Goal: Task Accomplishment & Management: Complete application form

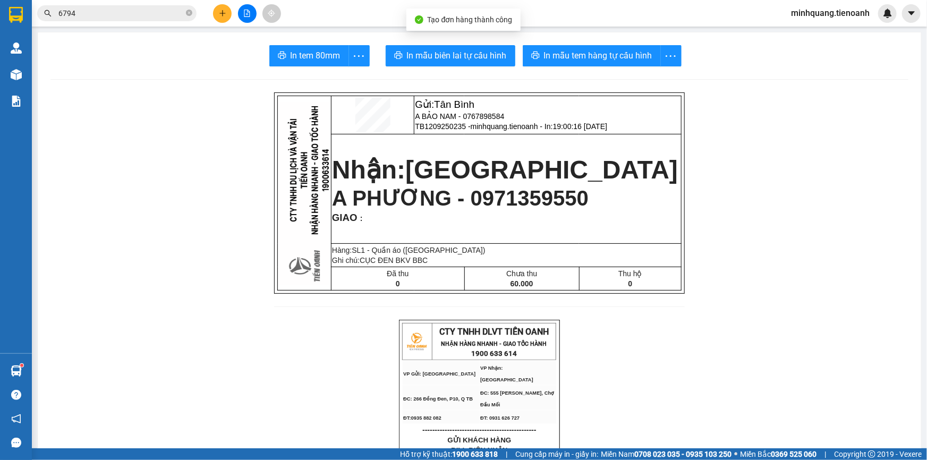
scroll to position [69, 0]
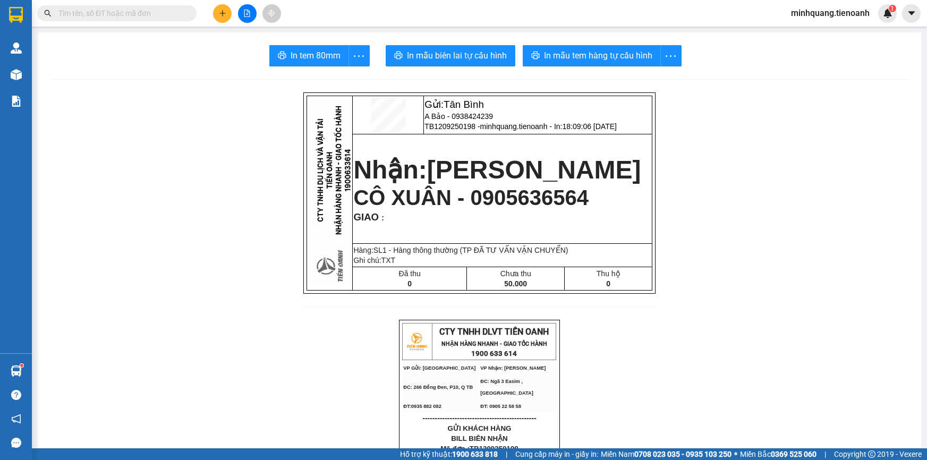
click at [154, 11] on input "text" at bounding box center [120, 13] width 125 height 12
click at [230, 15] on button at bounding box center [222, 13] width 19 height 19
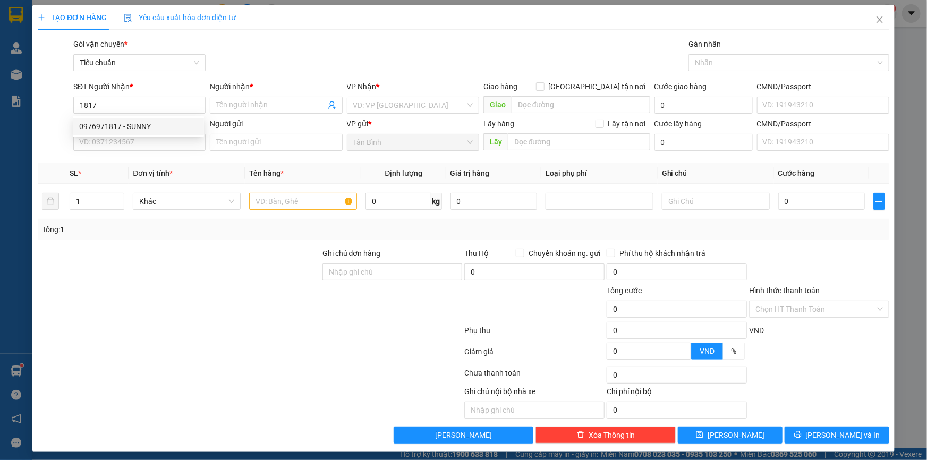
click at [148, 135] on div "0976971817 0976971817 - SUNNY" at bounding box center [138, 126] width 131 height 21
click at [140, 101] on input "1817" at bounding box center [139, 105] width 132 height 17
click at [143, 127] on div "0976971817 - SUNNY" at bounding box center [138, 127] width 118 height 12
type input "0976971817"
type input "SUNNY"
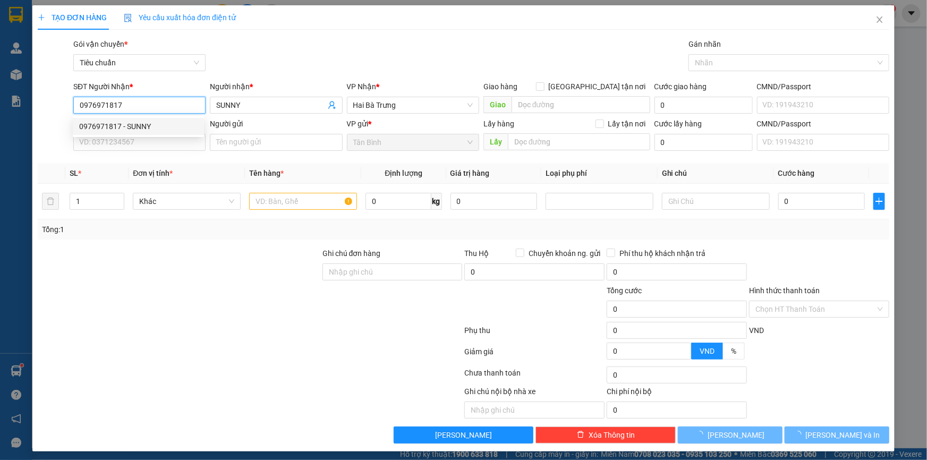
type input "60.000"
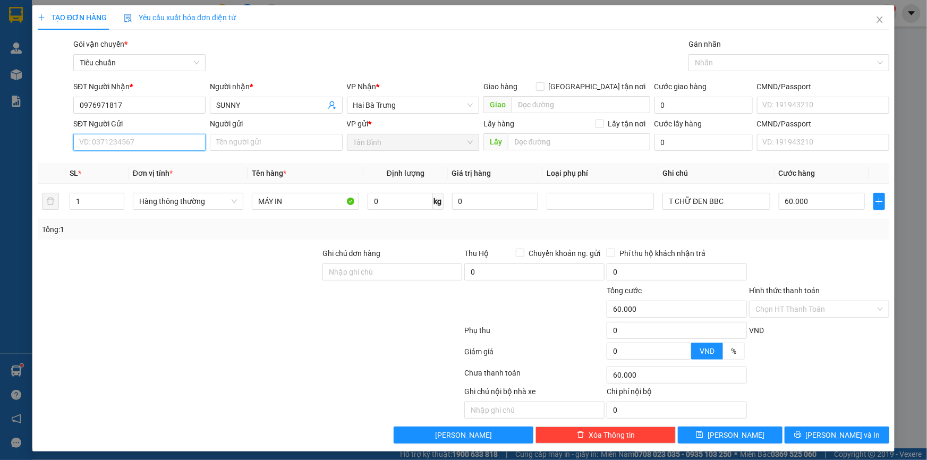
click at [140, 146] on input "SĐT Người Gửi" at bounding box center [139, 142] width 132 height 17
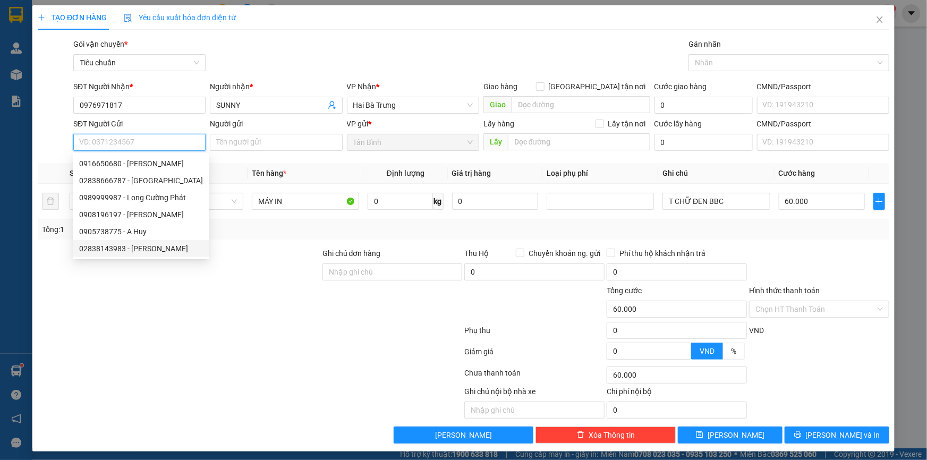
drag, startPoint x: 150, startPoint y: 249, endPoint x: 290, endPoint y: 279, distance: 142.4
click at [151, 249] on div "02838143983 - [PERSON_NAME]" at bounding box center [141, 249] width 124 height 12
type input "02838143983"
type input "[PERSON_NAME]"
type input "046097009227"
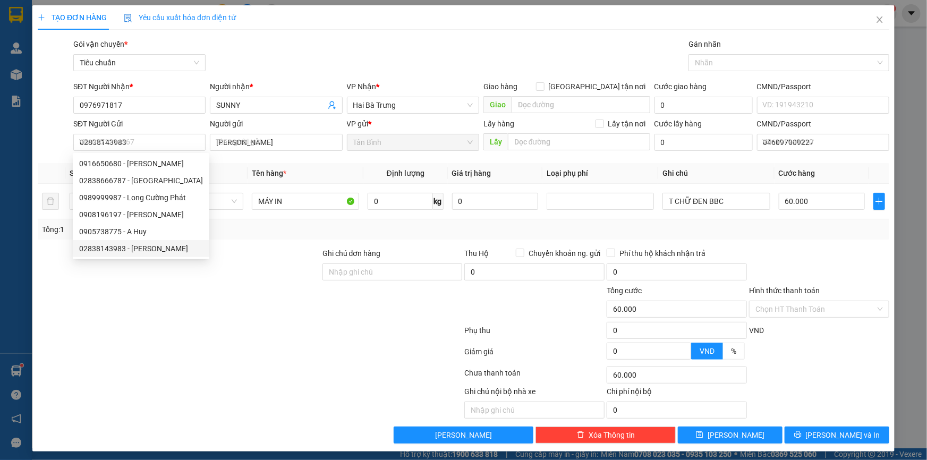
type input "30.000"
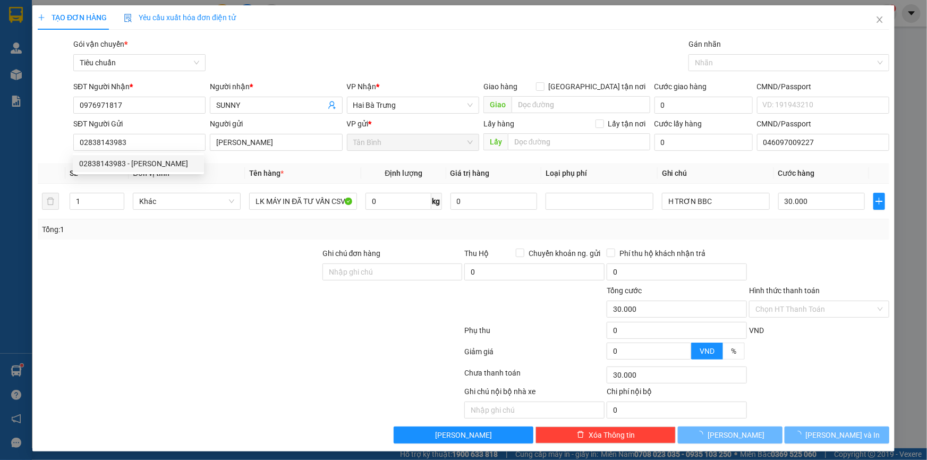
click at [290, 279] on div at bounding box center [179, 266] width 285 height 37
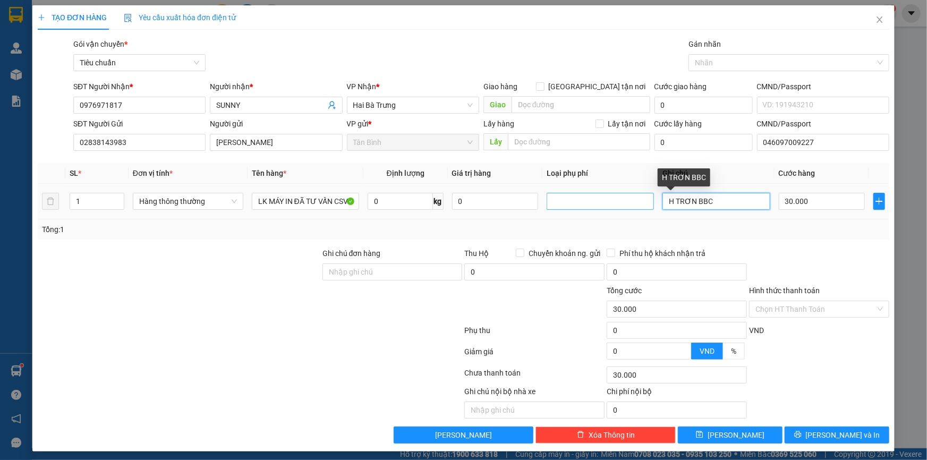
drag, startPoint x: 723, startPoint y: 202, endPoint x: 636, endPoint y: 203, distance: 87.1
click at [636, 203] on tr "1 Hàng thông thường LK MÁY IN ĐÃ TƯ VẤN CSVC 0 kg 0 H TRƠN BBC 30.000" at bounding box center [464, 202] width 852 height 36
type input "H TRẮNG XANH DÀI BBC DC BKDV"
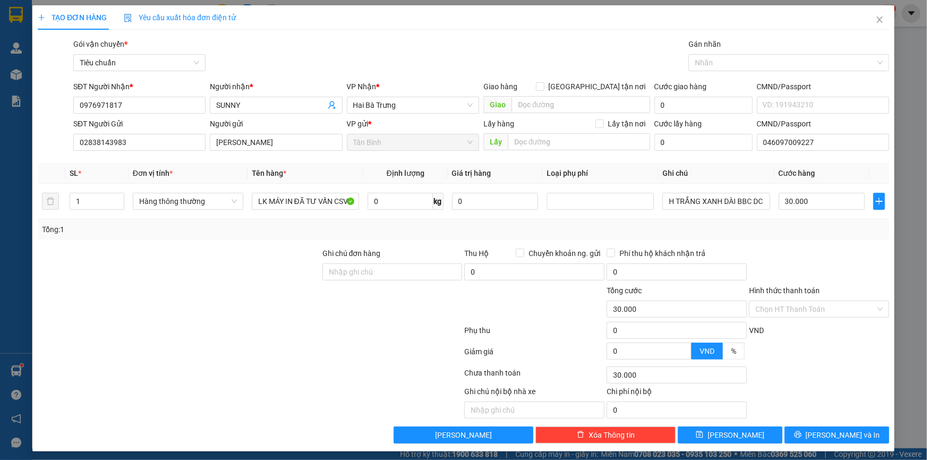
click at [789, 255] on div at bounding box center [819, 266] width 142 height 37
click at [827, 432] on span "[PERSON_NAME] và In" at bounding box center [843, 435] width 74 height 12
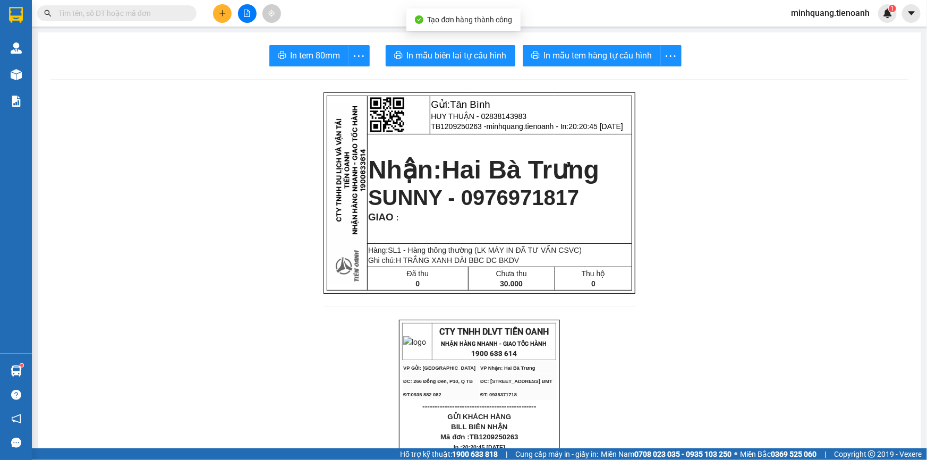
drag, startPoint x: 462, startPoint y: 42, endPoint x: 462, endPoint y: 50, distance: 8.0
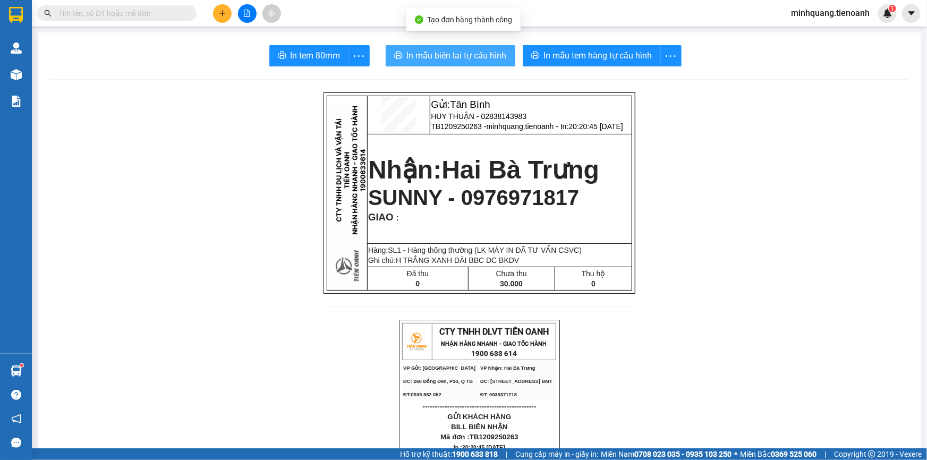
click at [462, 51] on span "In mẫu biên lai tự cấu hình" at bounding box center [457, 55] width 100 height 13
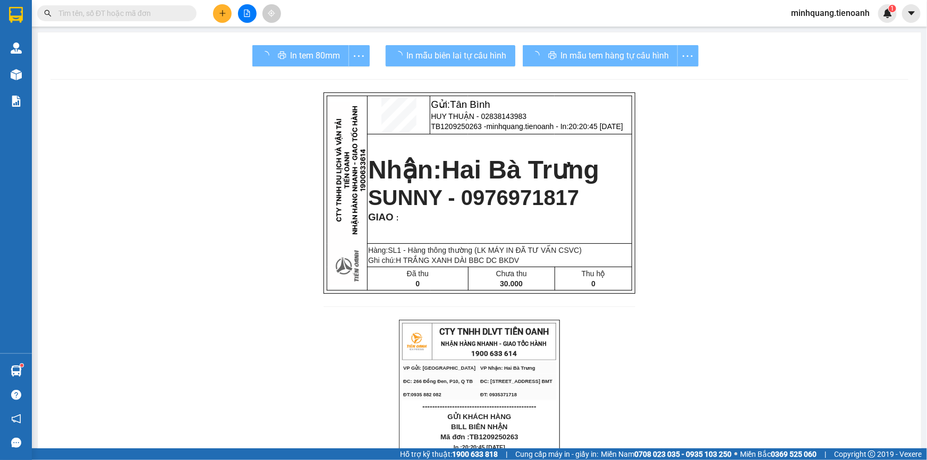
click at [549, 51] on div "In mẫu tem hàng tự cấu hình" at bounding box center [611, 55] width 176 height 21
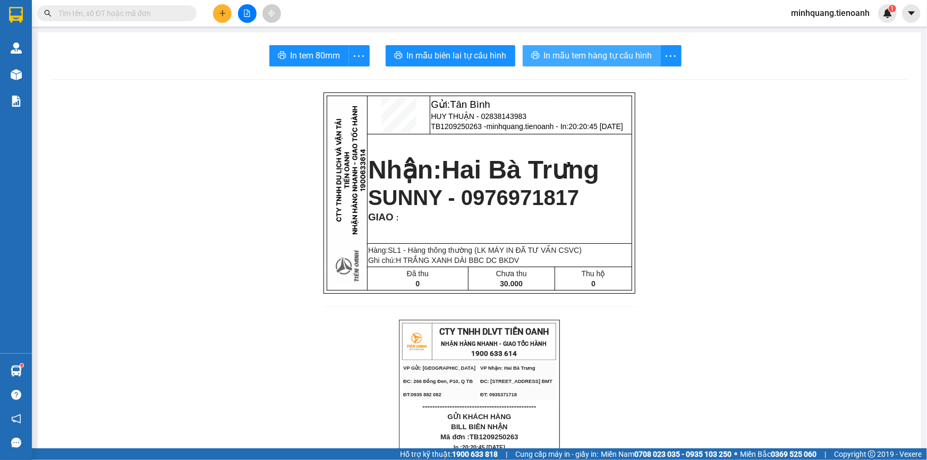
click at [549, 51] on span "In mẫu tem hàng tự cấu hình" at bounding box center [598, 55] width 108 height 13
click at [227, 14] on button at bounding box center [222, 13] width 19 height 19
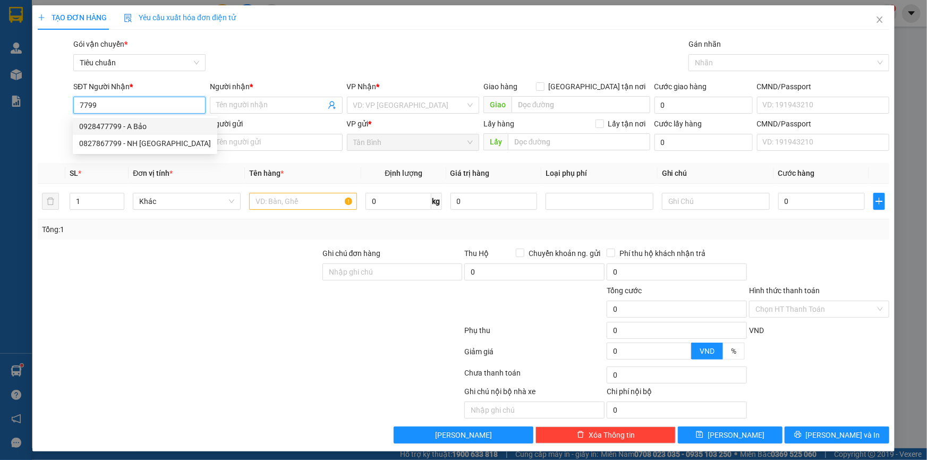
click at [155, 127] on div "0928477799 - A Bảo" at bounding box center [145, 127] width 132 height 12
type input "0928477799"
type input "A Bảo"
type input "245276426"
type input "30.000"
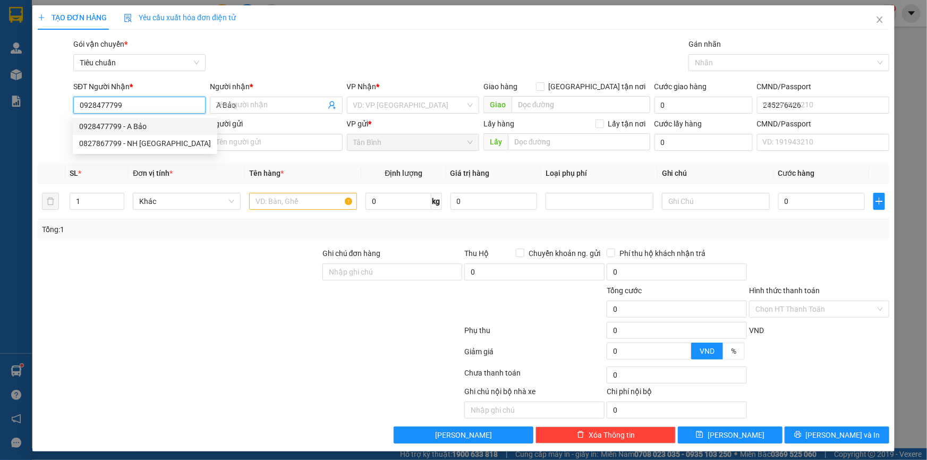
type input "30.000"
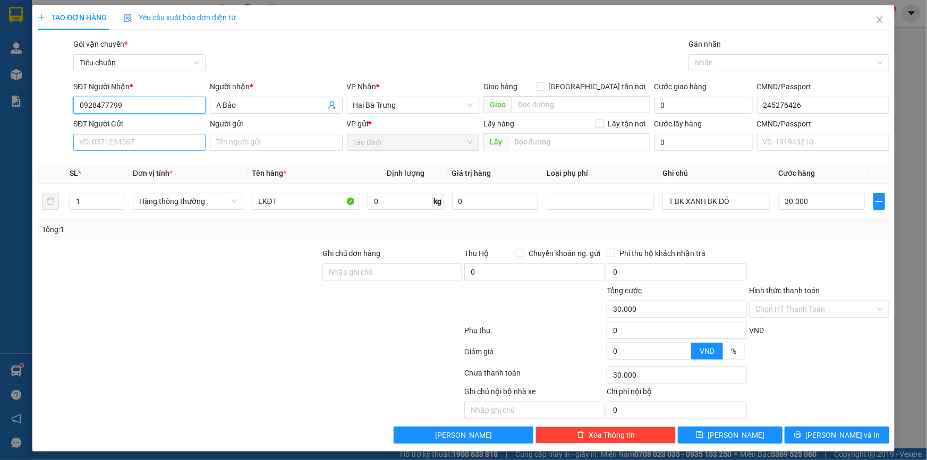
type input "0928477799"
click at [153, 140] on input "SĐT Người Gửi" at bounding box center [139, 142] width 132 height 17
click at [131, 163] on div "0918369443 - A Khanh" at bounding box center [138, 164] width 118 height 12
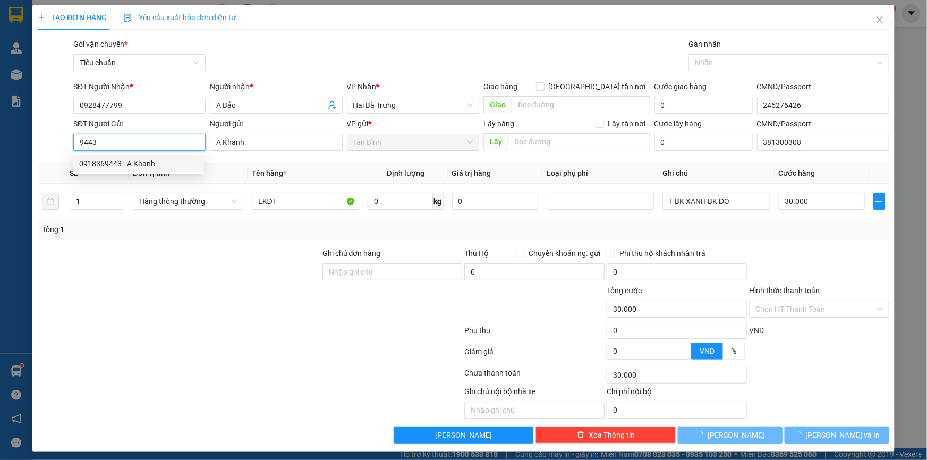
type input "0918369443"
type input "A Khanh"
type input "381300308"
type input "0918369443"
drag, startPoint x: 160, startPoint y: 251, endPoint x: 488, endPoint y: 201, distance: 331.0
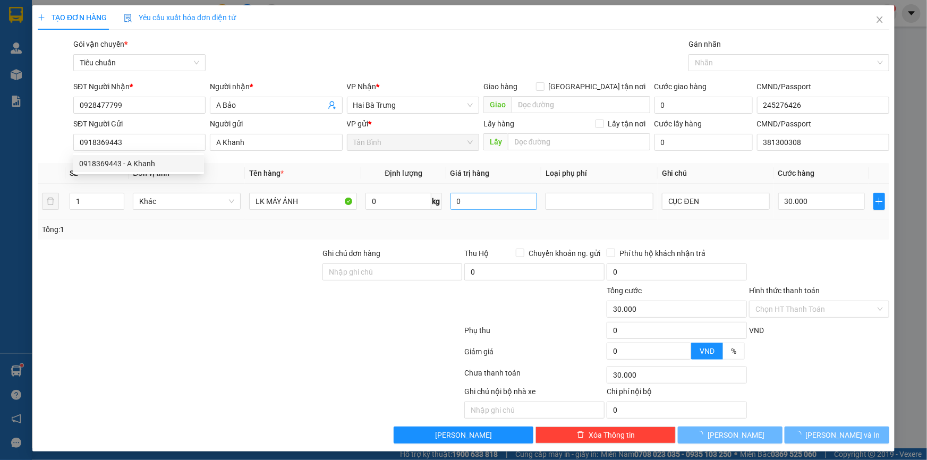
click at [161, 251] on div at bounding box center [179, 266] width 285 height 37
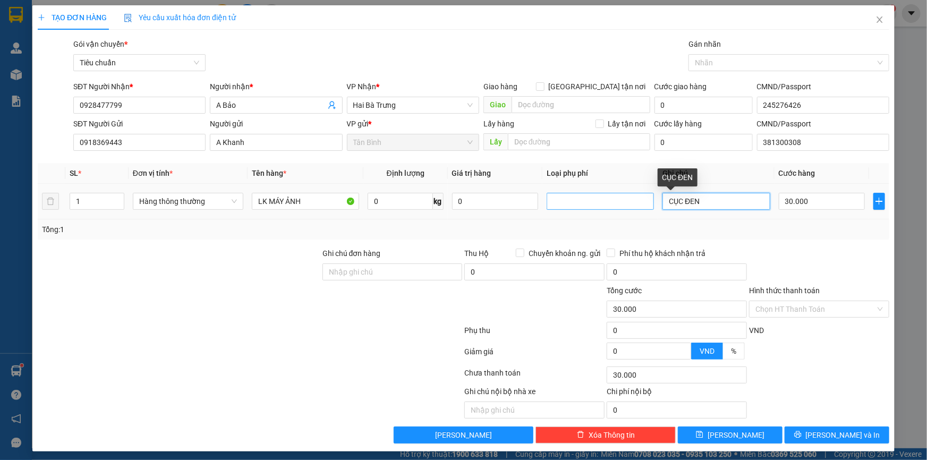
drag, startPoint x: 707, startPoint y: 202, endPoint x: 587, endPoint y: 202, distance: 119.5
click at [587, 202] on tr "1 Hàng thông thường LK MÁY ẢNH 0 kg 0 CỤC ĐEN 30.000" at bounding box center [464, 202] width 852 height 36
type input "H BNL"
click at [780, 312] on input "Hình thức thanh toán" at bounding box center [815, 309] width 120 height 16
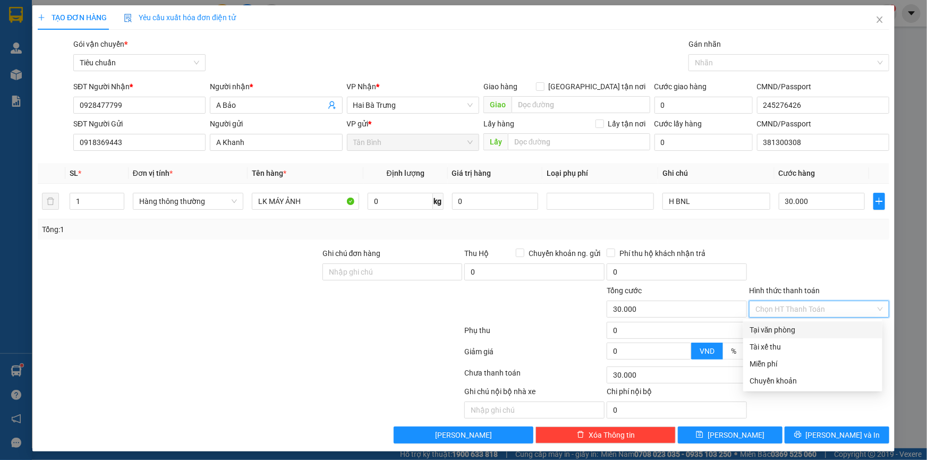
click at [780, 321] on div "Tại văn phòng" at bounding box center [812, 329] width 139 height 17
type input "0"
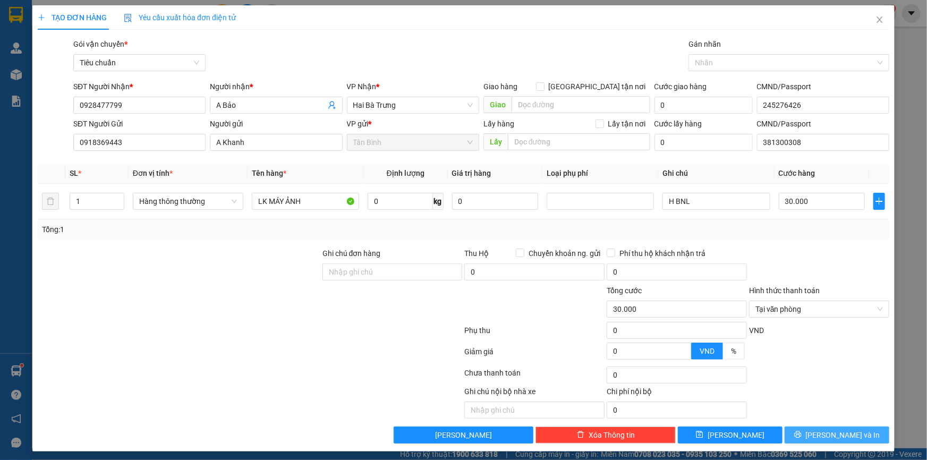
click at [801, 436] on icon "printer" at bounding box center [797, 434] width 7 height 7
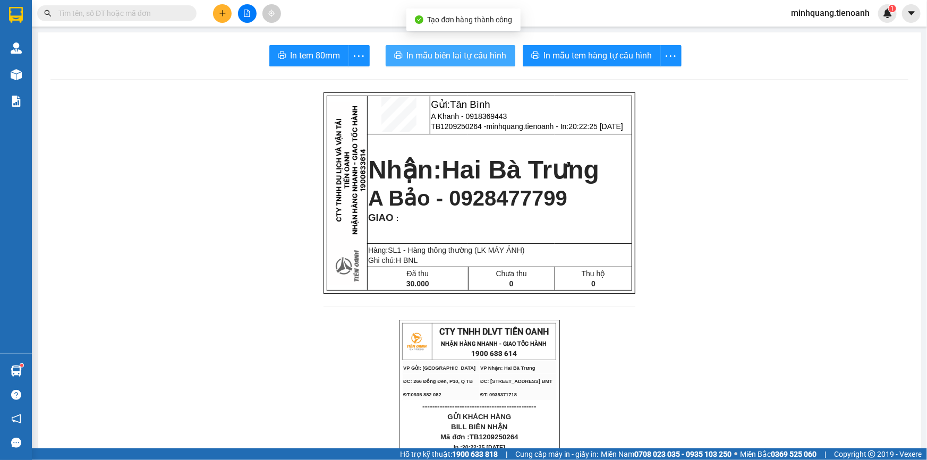
click at [445, 58] on span "In mẫu biên lai tự cấu hình" at bounding box center [457, 55] width 100 height 13
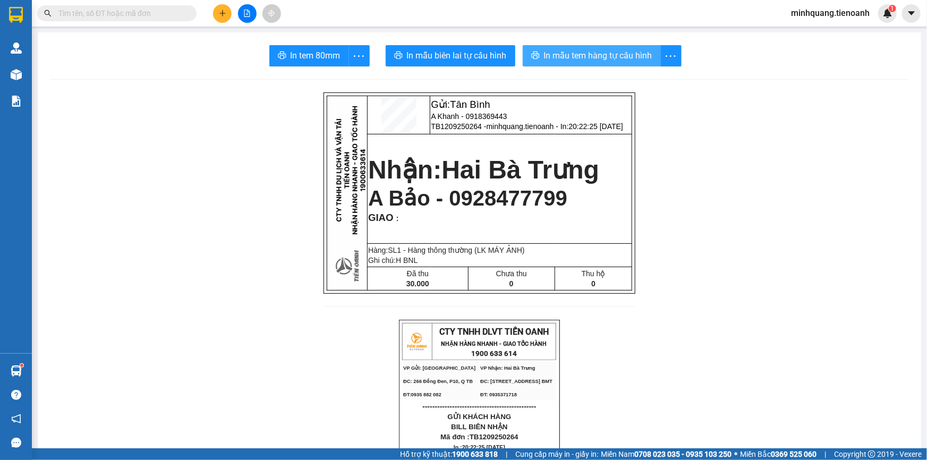
click at [584, 61] on span "In mẫu tem hàng tự cấu hình" at bounding box center [598, 55] width 108 height 13
click at [189, 13] on span at bounding box center [189, 13] width 6 height 12
click at [155, 12] on input "text" at bounding box center [120, 13] width 125 height 12
click at [221, 22] on button at bounding box center [222, 13] width 19 height 19
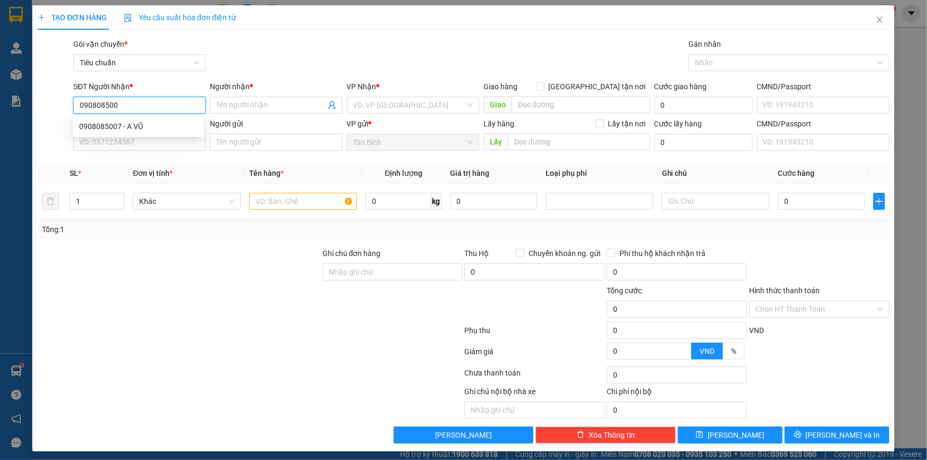
type input "0908085007"
click at [128, 128] on div "0908085007 - A VŨ" at bounding box center [138, 127] width 118 height 12
type input "A VŨ"
type input "70.000"
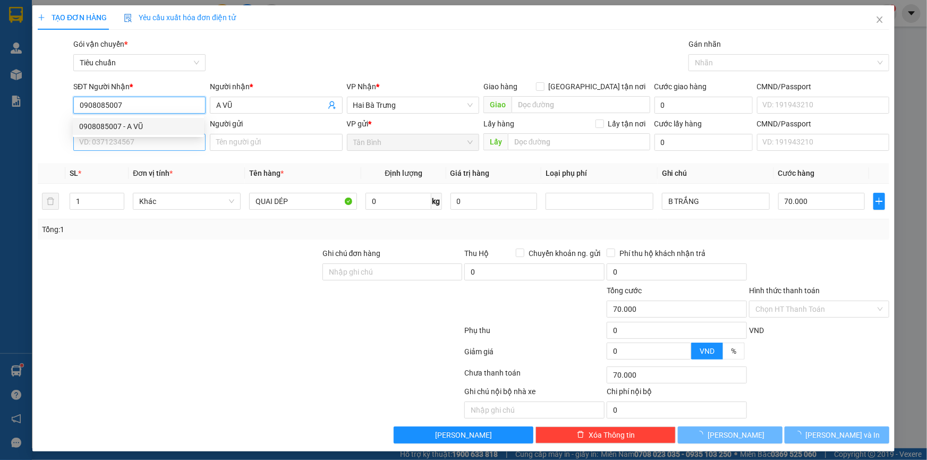
type input "0908085007"
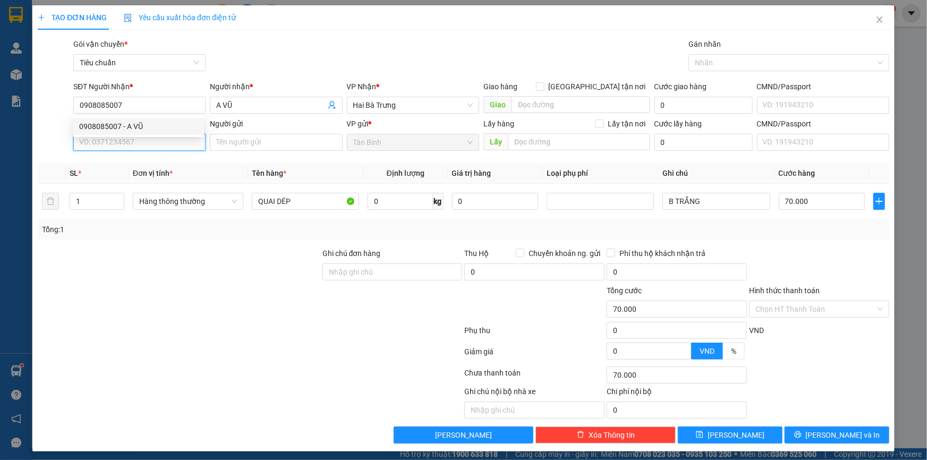
click at [129, 141] on input "SĐT Người Gửi" at bounding box center [139, 142] width 132 height 17
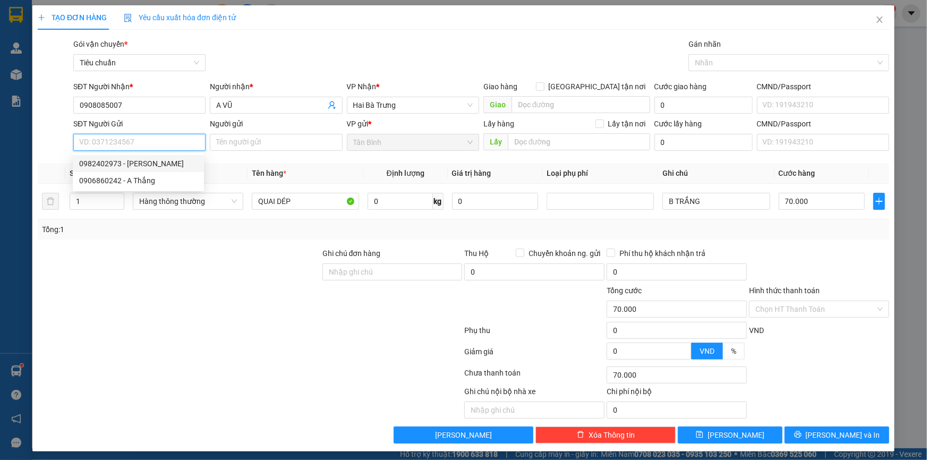
drag, startPoint x: 138, startPoint y: 163, endPoint x: 144, endPoint y: 168, distance: 8.0
click at [138, 164] on div "0982402973 - [PERSON_NAME]" at bounding box center [138, 164] width 118 height 12
type input "0982402973"
type input "[PERSON_NAME]"
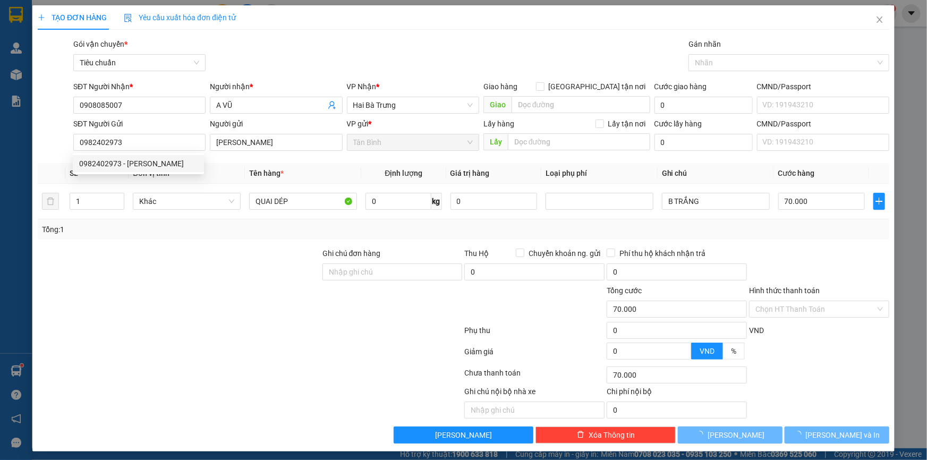
click at [193, 234] on div "Tổng: 1" at bounding box center [200, 230] width 316 height 12
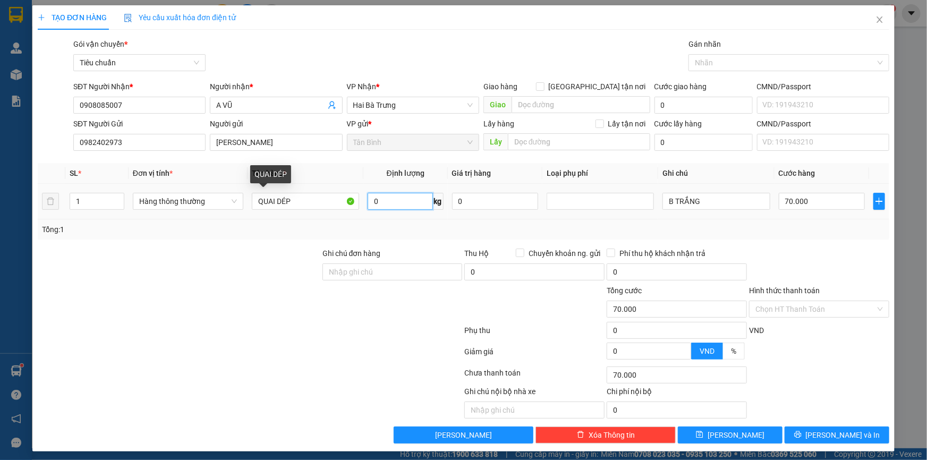
click at [368, 207] on input "0" at bounding box center [400, 201] width 65 height 17
type input "81"
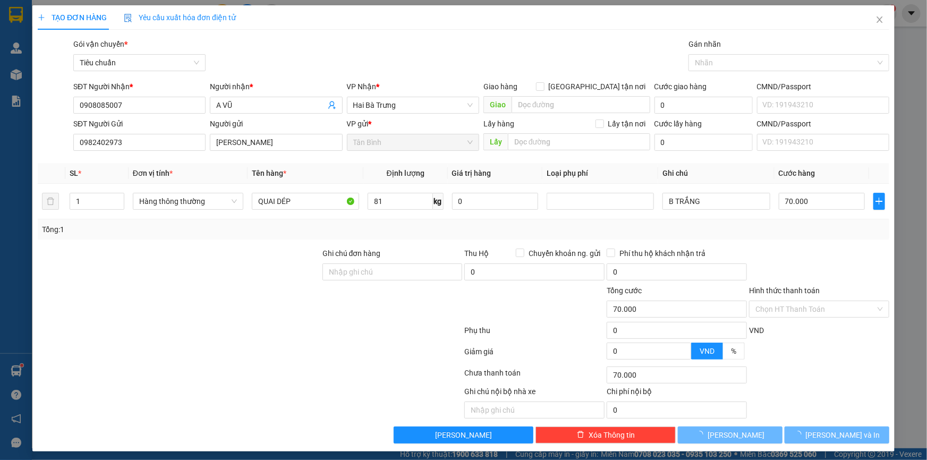
drag, startPoint x: 252, startPoint y: 269, endPoint x: 561, endPoint y: 233, distance: 311.3
click at [322, 265] on div "Ghi chú đơn hàng Thu Hộ Chuyển khoản ng. gửi 0 Phí thu hộ khách nhận trả 0" at bounding box center [464, 266] width 854 height 37
type input "124.000"
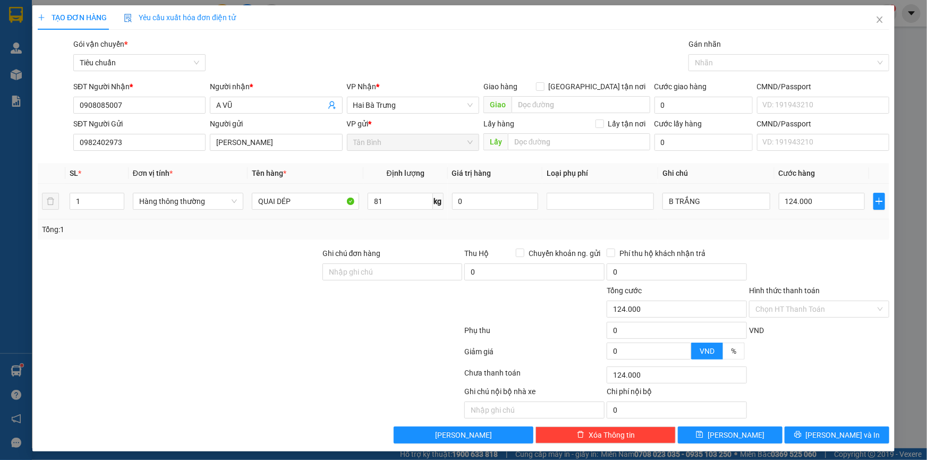
drag, startPoint x: 716, startPoint y: 208, endPoint x: 654, endPoint y: 202, distance: 61.9
click at [658, 202] on td "B TRẮNG" at bounding box center [716, 202] width 116 height 36
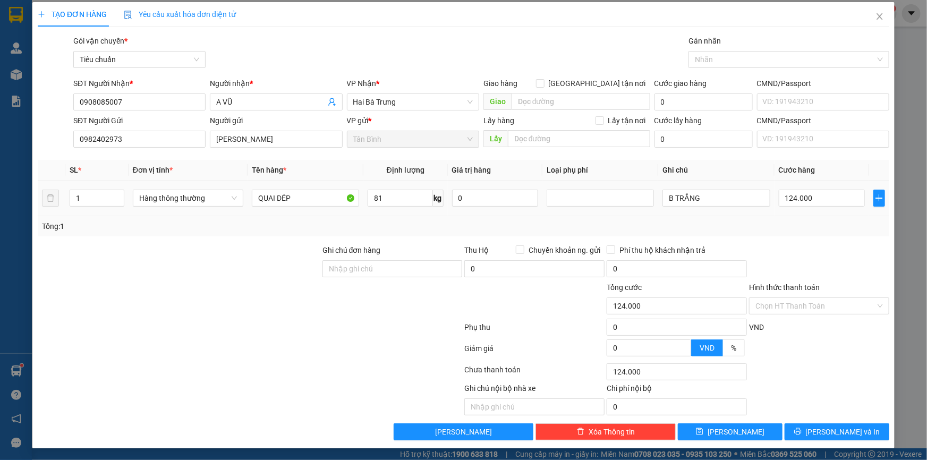
drag, startPoint x: 734, startPoint y: 213, endPoint x: 704, endPoint y: 183, distance: 42.5
click at [735, 213] on td "B TRẮNG" at bounding box center [716, 199] width 116 height 36
click at [704, 194] on input "B TRẮNG" at bounding box center [715, 198] width 107 height 17
type input "B XANH"
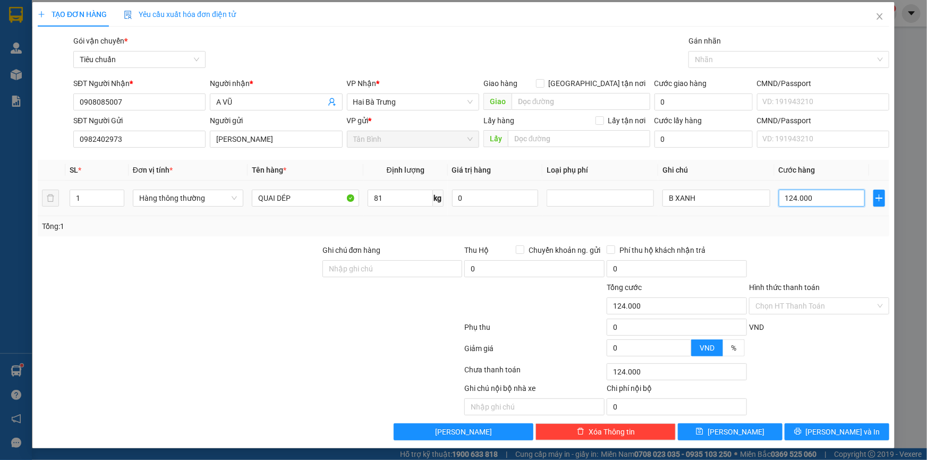
click at [802, 197] on input "124.000" at bounding box center [822, 198] width 87 height 17
type input "1"
type input "12"
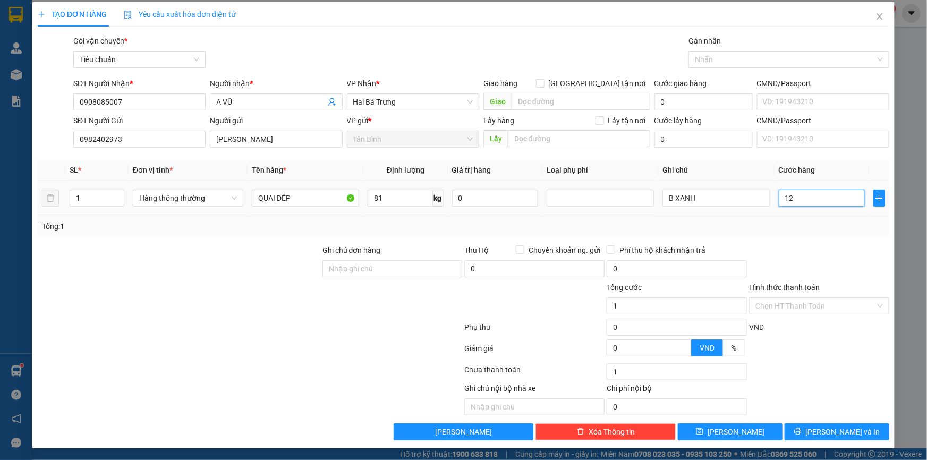
type input "12"
type input "120"
type input "120.000"
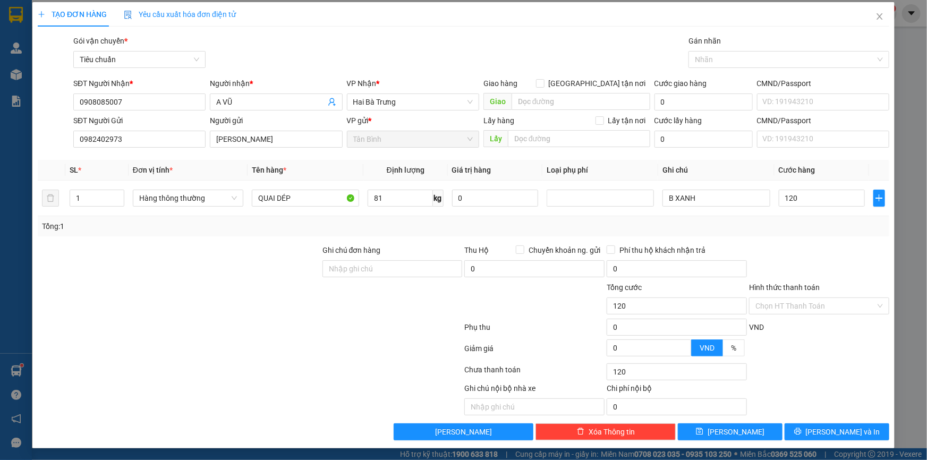
type input "120.000"
drag, startPoint x: 257, startPoint y: 228, endPoint x: 229, endPoint y: 215, distance: 30.4
click at [256, 228] on div "Tổng: 1" at bounding box center [200, 226] width 316 height 12
click at [801, 433] on icon "printer" at bounding box center [797, 431] width 7 height 7
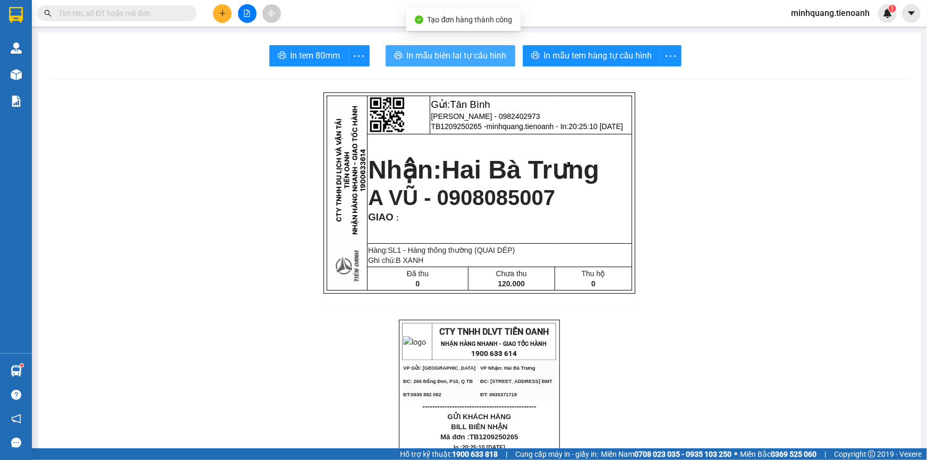
click at [483, 50] on span "In mẫu biên lai tự cấu hình" at bounding box center [457, 55] width 100 height 13
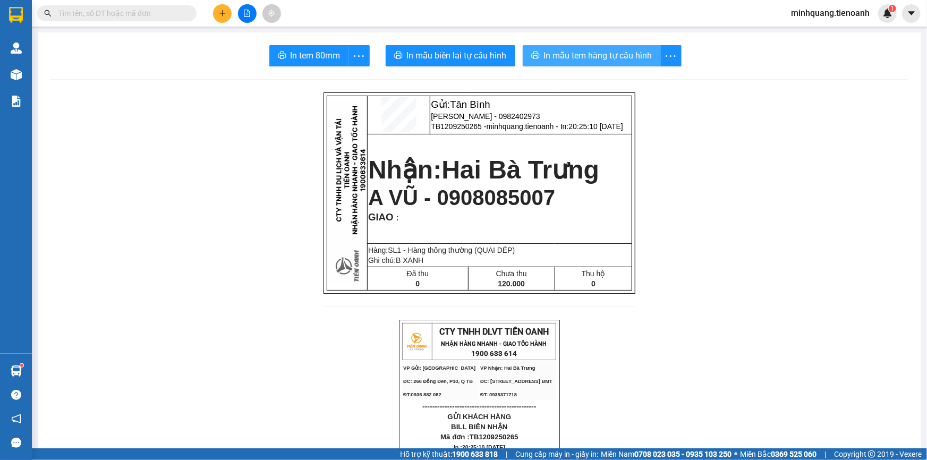
click at [615, 58] on span "In mẫu tem hàng tự cấu hình" at bounding box center [598, 55] width 108 height 13
click at [220, 17] on button at bounding box center [222, 13] width 19 height 19
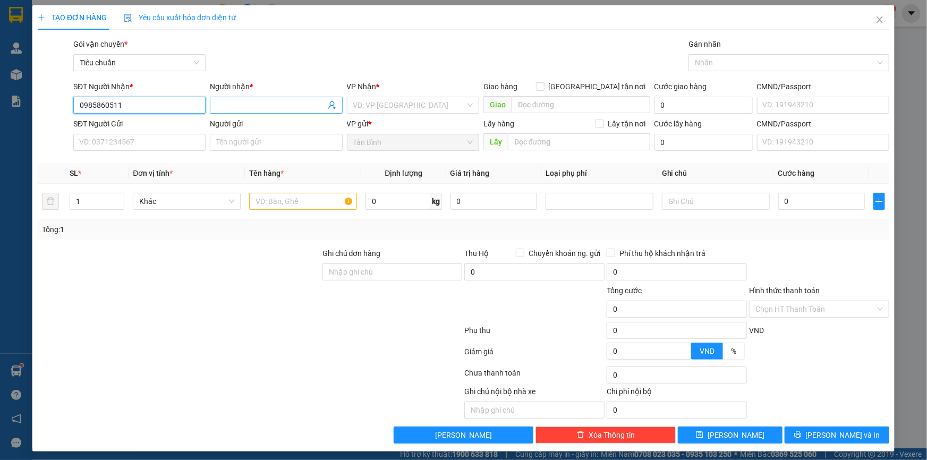
type input "0985860511"
click at [228, 105] on input "Người nhận *" at bounding box center [270, 105] width 109 height 12
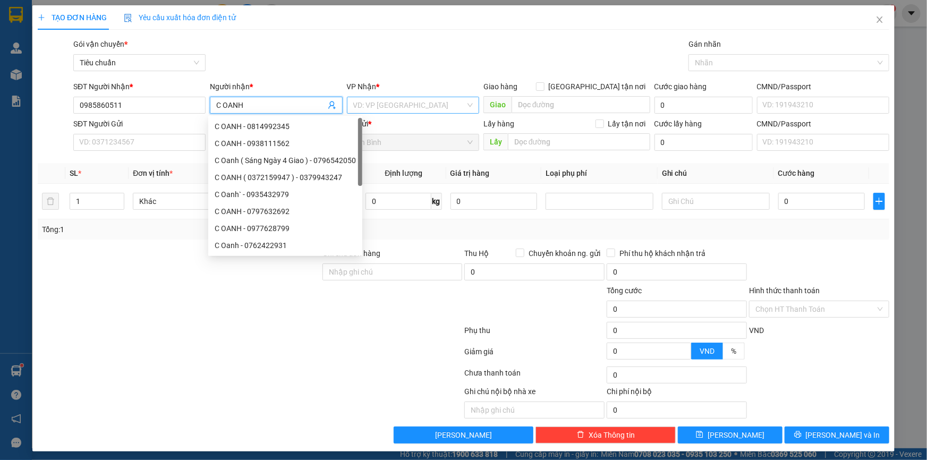
type input "C OANH"
click at [354, 104] on input "search" at bounding box center [409, 105] width 112 height 16
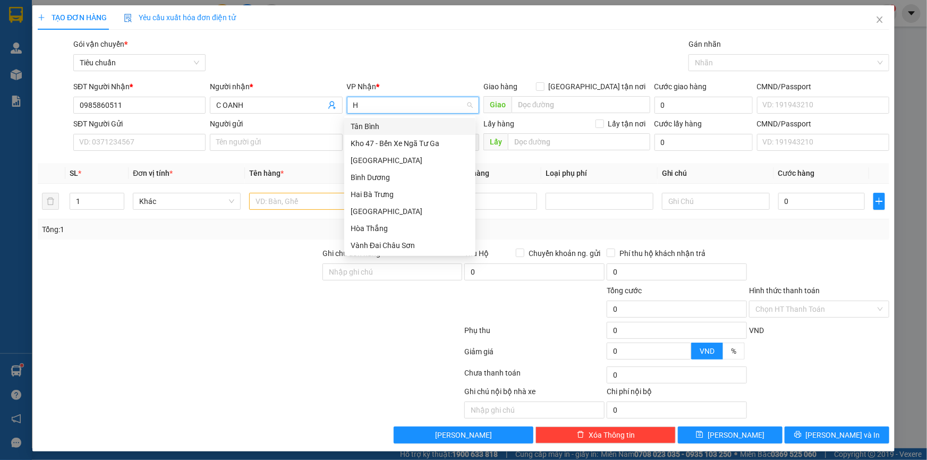
type input "HB"
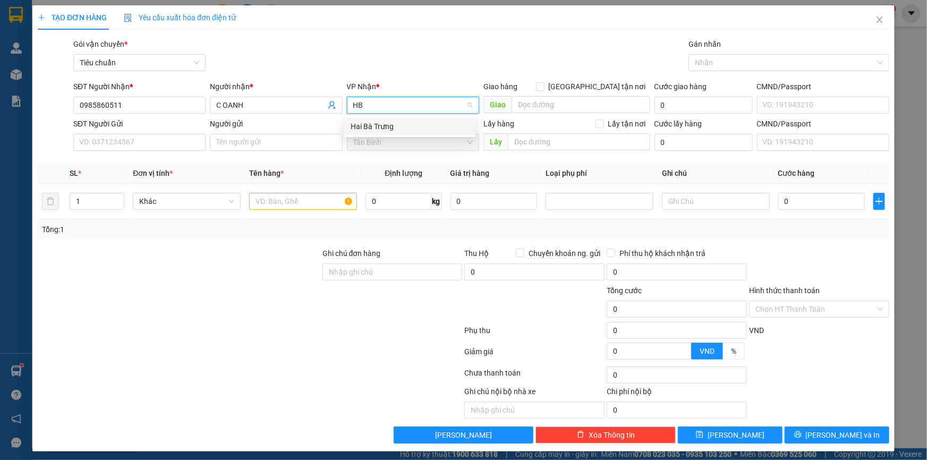
click at [356, 122] on div "Hai Bà Trưng" at bounding box center [410, 127] width 118 height 12
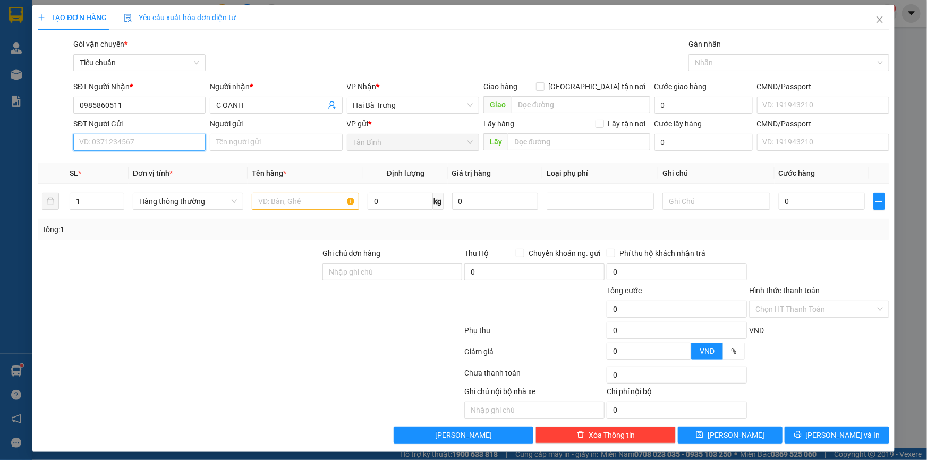
click at [147, 144] on input "SĐT Người Gửi" at bounding box center [139, 142] width 132 height 17
type input "0977201798"
click at [246, 141] on input "Người gửi" at bounding box center [276, 142] width 132 height 17
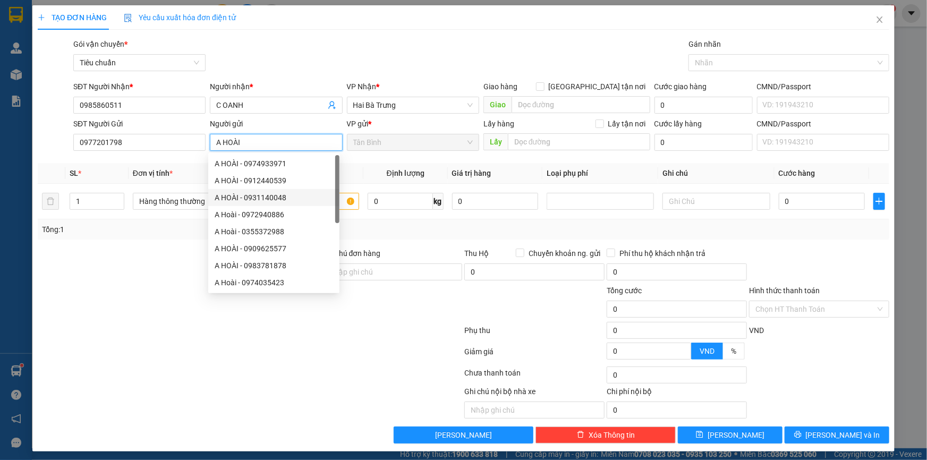
type input "A HOÀI"
drag, startPoint x: 138, startPoint y: 295, endPoint x: 177, endPoint y: 252, distance: 58.7
click at [138, 296] on div at bounding box center [179, 303] width 285 height 37
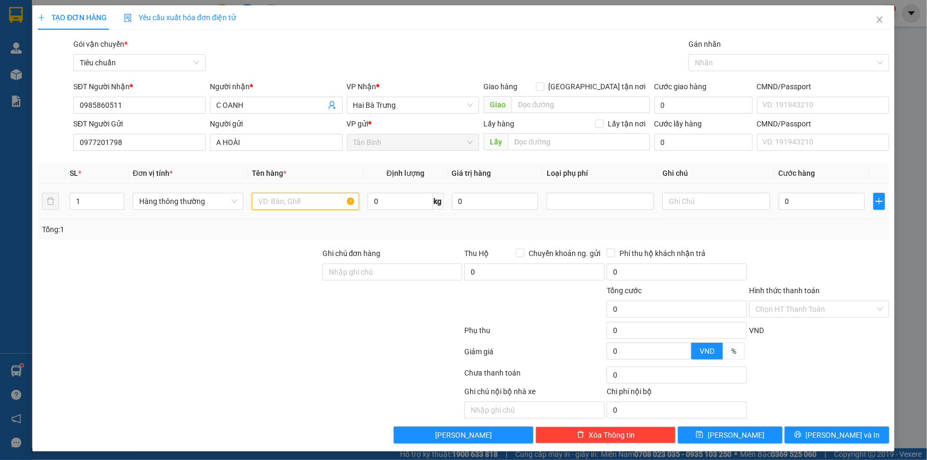
click at [263, 198] on input "text" at bounding box center [305, 201] width 107 height 17
type input "MÁY ĐO ĐÃ TƯ VẤN VẬN CHUYỂN"
click at [720, 205] on input "text" at bounding box center [715, 201] width 107 height 17
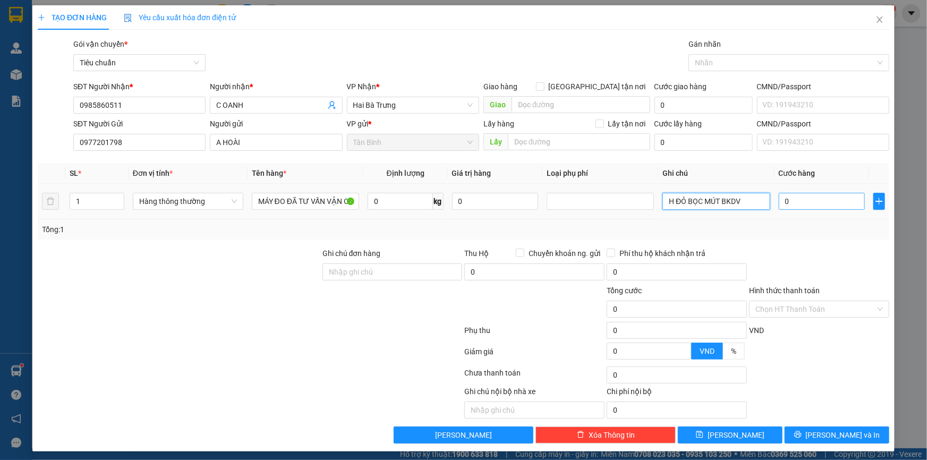
type input "H ĐỎ BỌC MÚT BKDV"
click at [810, 197] on input "0" at bounding box center [822, 201] width 87 height 17
type input "3"
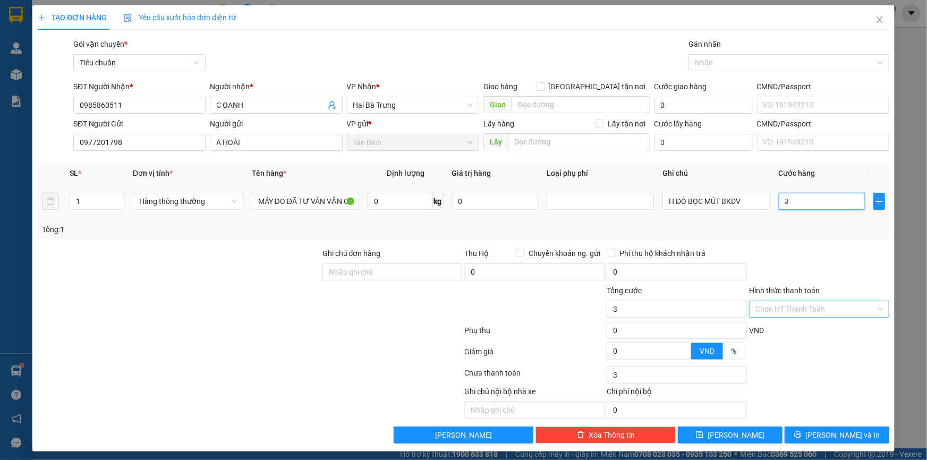
type input "30"
type input "30.000"
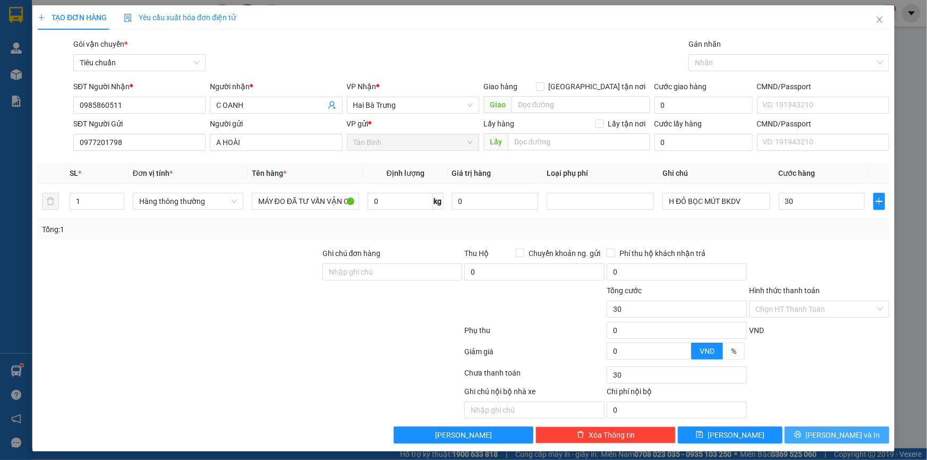
type input "30.000"
drag, startPoint x: 824, startPoint y: 435, endPoint x: 790, endPoint y: 388, distance: 57.8
click at [823, 435] on span "[PERSON_NAME] và In" at bounding box center [843, 435] width 74 height 12
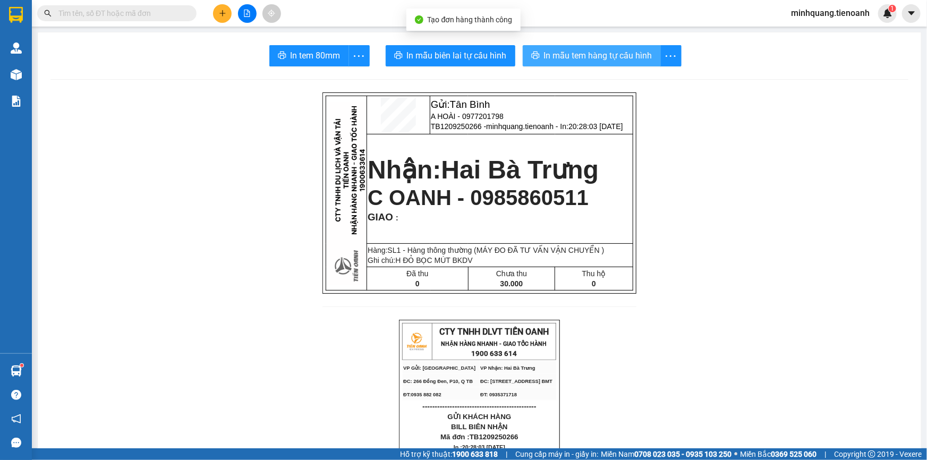
click at [589, 51] on span "In mẫu tem hàng tự cấu hình" at bounding box center [598, 55] width 108 height 13
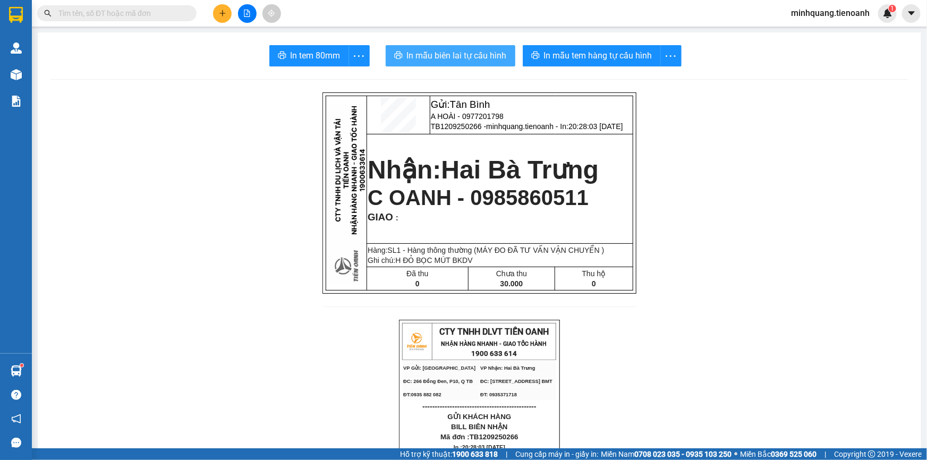
click at [455, 56] on span "In mẫu biên lai tự cấu hình" at bounding box center [457, 55] width 100 height 13
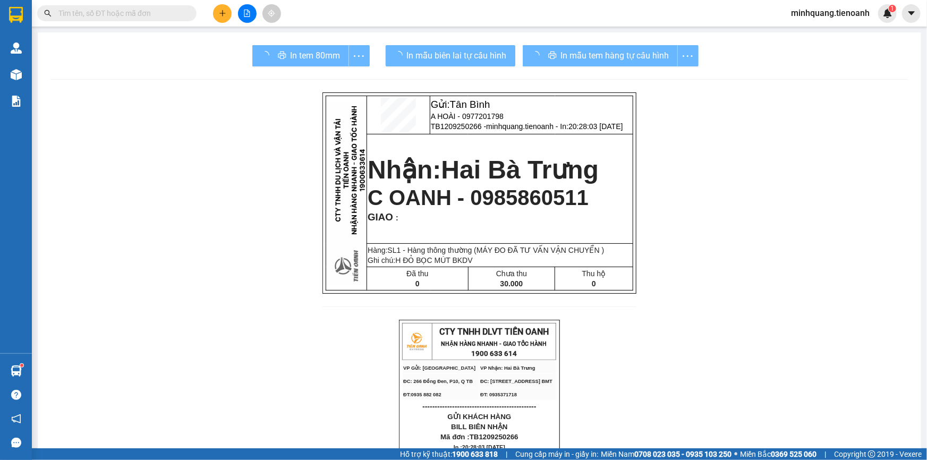
drag, startPoint x: 623, startPoint y: 94, endPoint x: 579, endPoint y: 59, distance: 56.8
click at [579, 59] on div "In mẫu tem hàng tự cấu hình" at bounding box center [611, 55] width 176 height 21
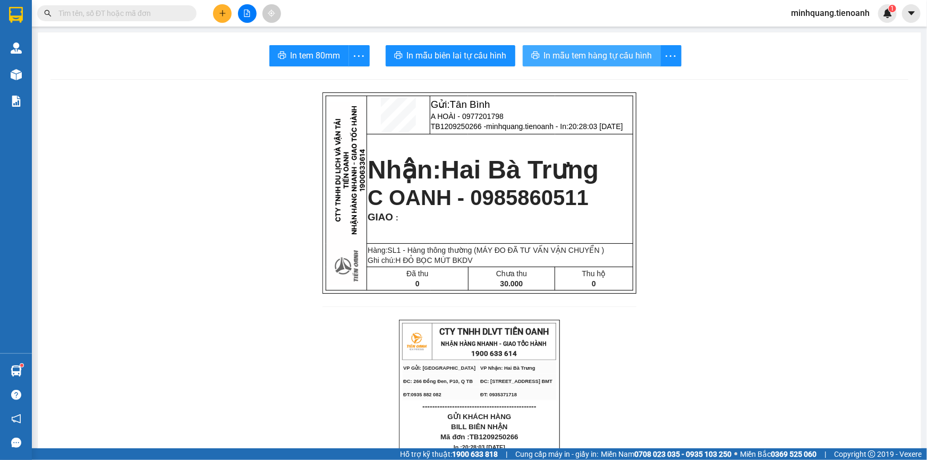
click at [579, 59] on span "In mẫu tem hàng tự cấu hình" at bounding box center [598, 55] width 108 height 13
click at [225, 17] on button at bounding box center [222, 13] width 19 height 19
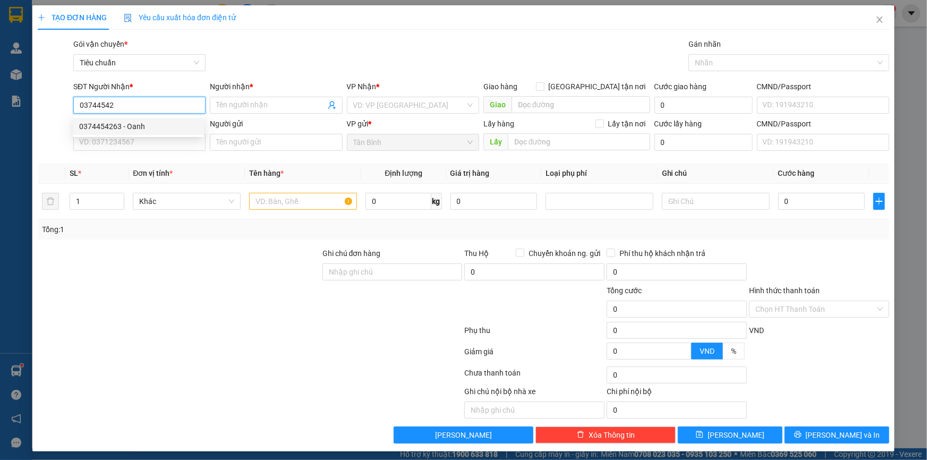
click at [152, 129] on div "0374454263 - Oanh" at bounding box center [138, 127] width 118 height 12
type input "0374454263"
type input "Oanh"
type input "30.000"
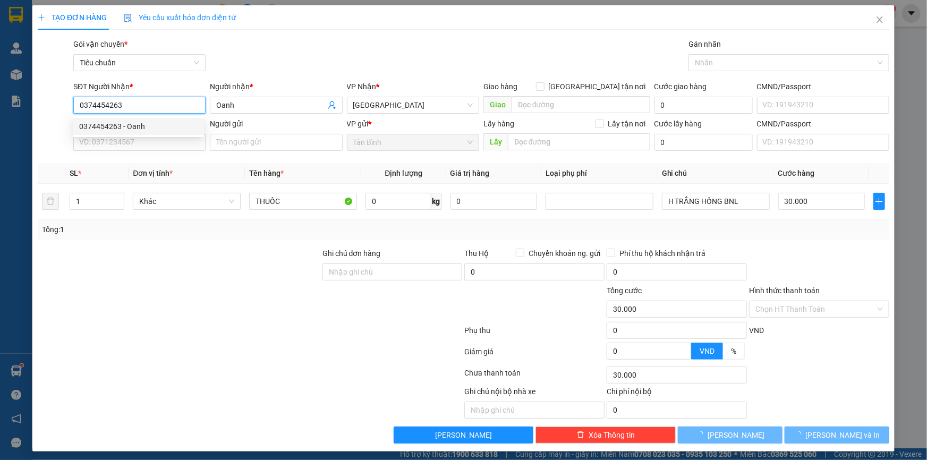
type input "0374454263"
click at [144, 151] on div "SĐT Người Gửi VD: 0371234567" at bounding box center [139, 136] width 132 height 37
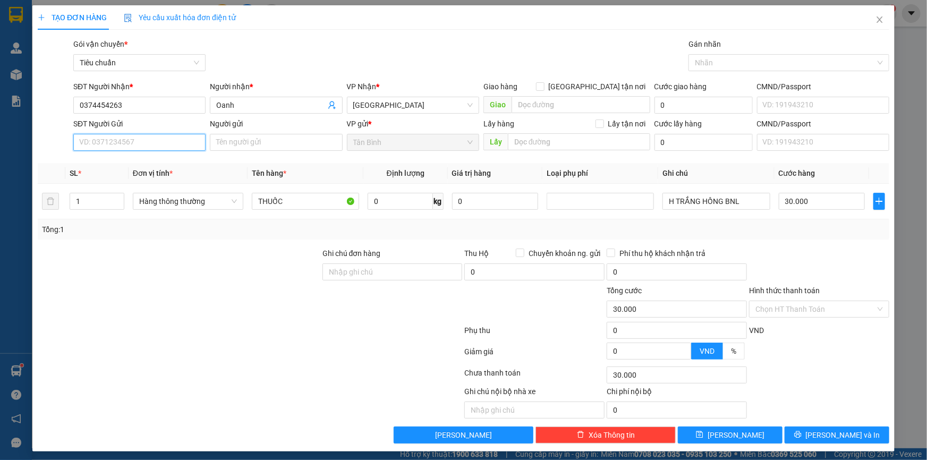
click at [146, 139] on input "SĐT Người Gửi" at bounding box center [139, 142] width 132 height 17
type input "0387155779"
click at [239, 140] on input "Người gửi" at bounding box center [276, 142] width 132 height 17
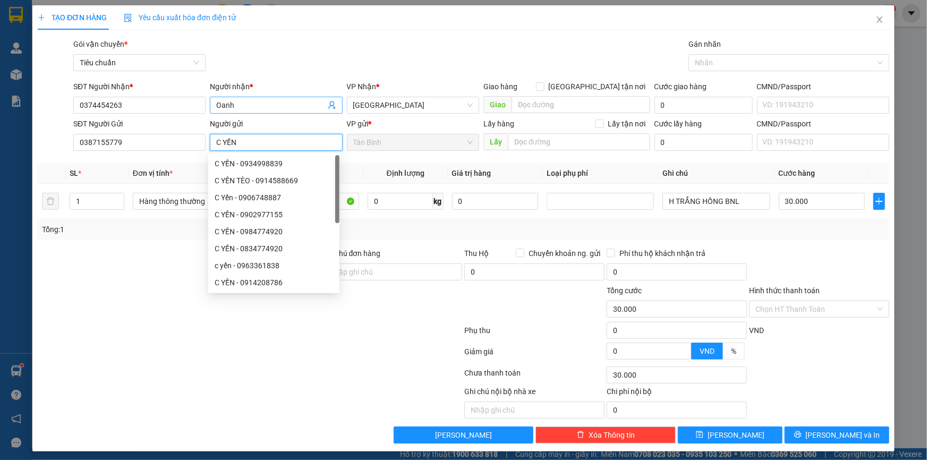
type input "C YẾN"
click at [216, 106] on input "Oanh" at bounding box center [270, 105] width 109 height 12
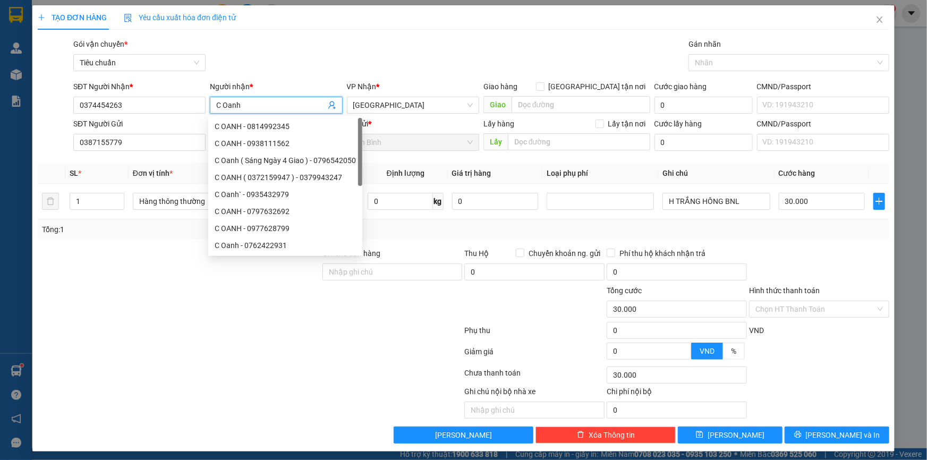
type input "C Oanh"
click at [163, 278] on div at bounding box center [179, 266] width 285 height 37
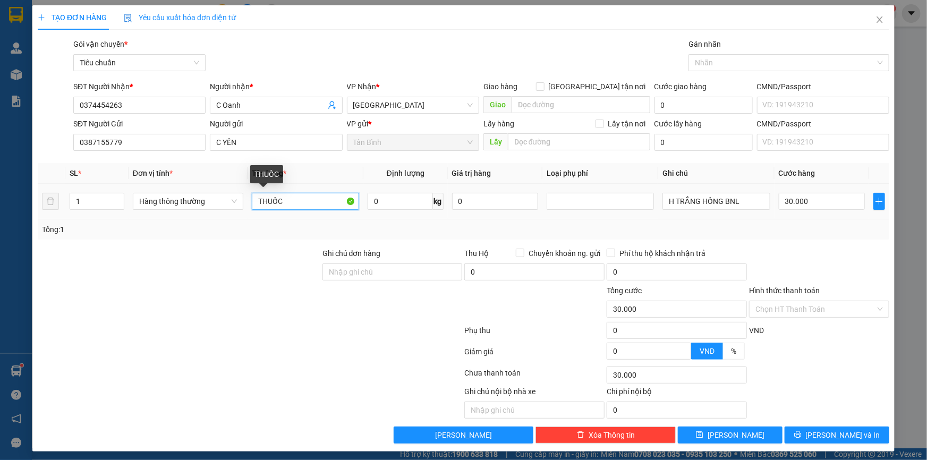
click at [285, 201] on input "THUỐC" at bounding box center [305, 201] width 107 height 17
type input "THUỐC ĐÃ TƯ VẤN VẬN CHUYỂN"
click at [248, 282] on div at bounding box center [179, 266] width 285 height 37
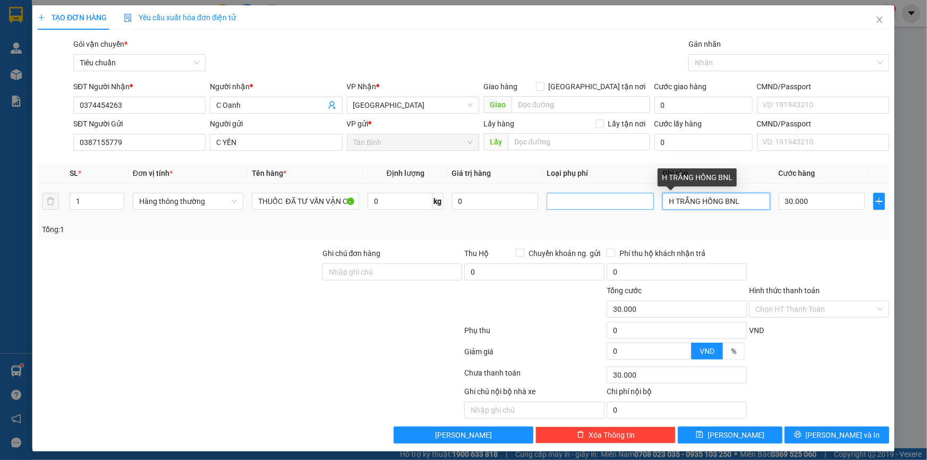
drag, startPoint x: 739, startPoint y: 203, endPoint x: 611, endPoint y: 196, distance: 128.2
click at [615, 195] on tr "1 Hàng thông thường THUỐC ĐÃ TƯ VẤN VẬN CHUYỂN 0 kg 0 H TRẮNG HỒNG BNL 30.000" at bounding box center [464, 202] width 852 height 36
type input "H XANH BNL"
drag, startPoint x: 853, startPoint y: 238, endPoint x: 814, endPoint y: 215, distance: 45.0
click at [850, 238] on div "Tổng: 1" at bounding box center [464, 229] width 852 height 20
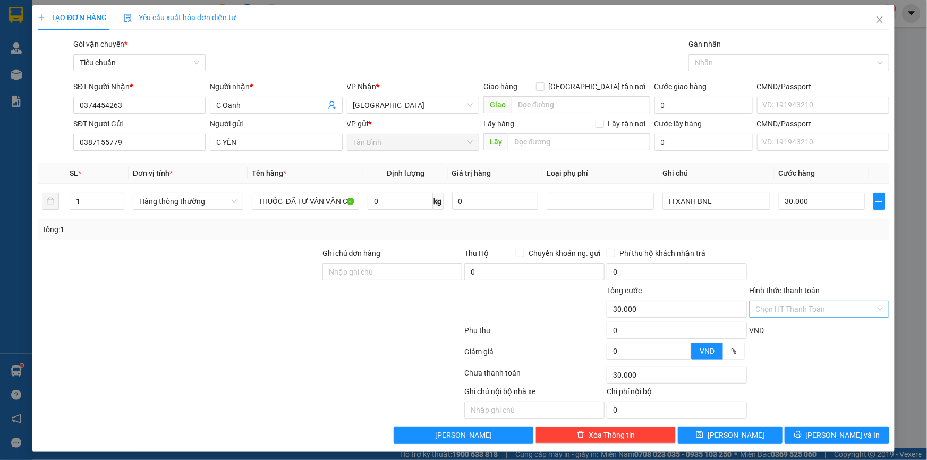
click at [782, 313] on input "Hình thức thanh toán" at bounding box center [815, 309] width 120 height 16
click at [780, 335] on div "Tại văn phòng" at bounding box center [813, 330] width 126 height 12
type input "0"
click at [807, 430] on button "[PERSON_NAME] và In" at bounding box center [837, 435] width 105 height 17
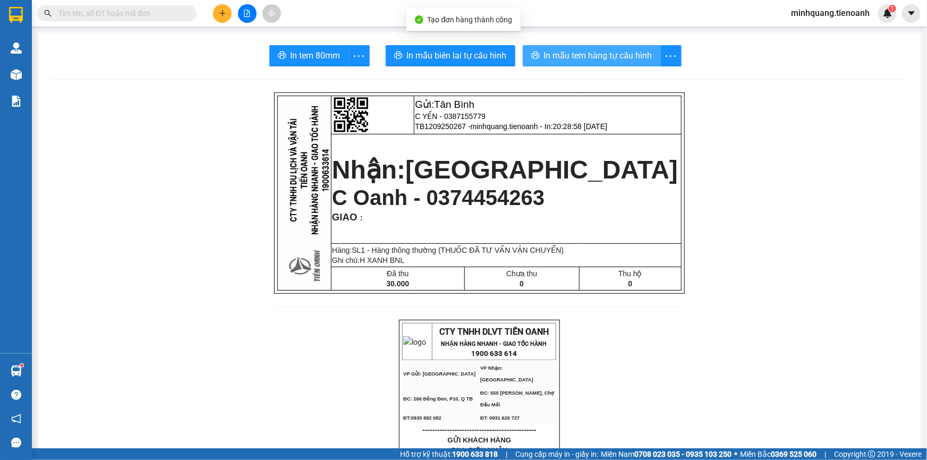
click at [568, 55] on span "In mẫu tem hàng tự cấu hình" at bounding box center [598, 55] width 108 height 13
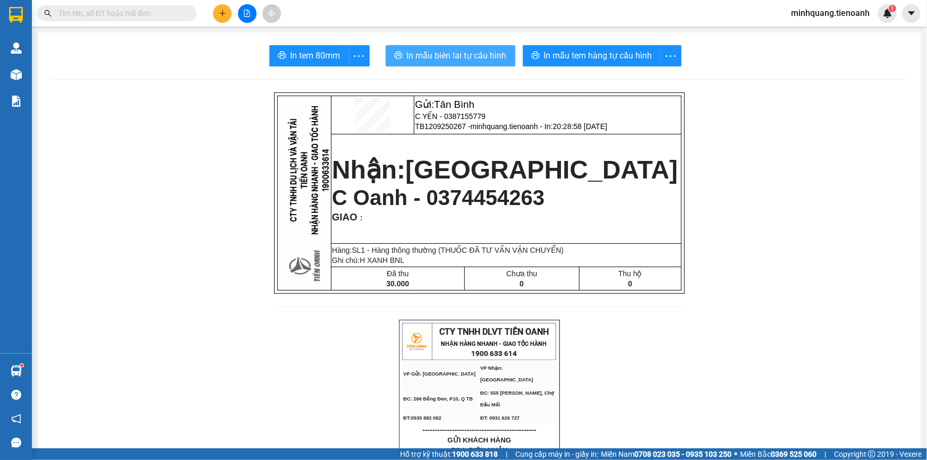
click at [437, 65] on button "In mẫu biên lai tự cấu hình" at bounding box center [451, 55] width 130 height 21
click at [438, 58] on span "In mẫu biên lai tự cấu hình" at bounding box center [457, 55] width 100 height 13
click at [225, 14] on icon "plus" at bounding box center [222, 13] width 7 height 7
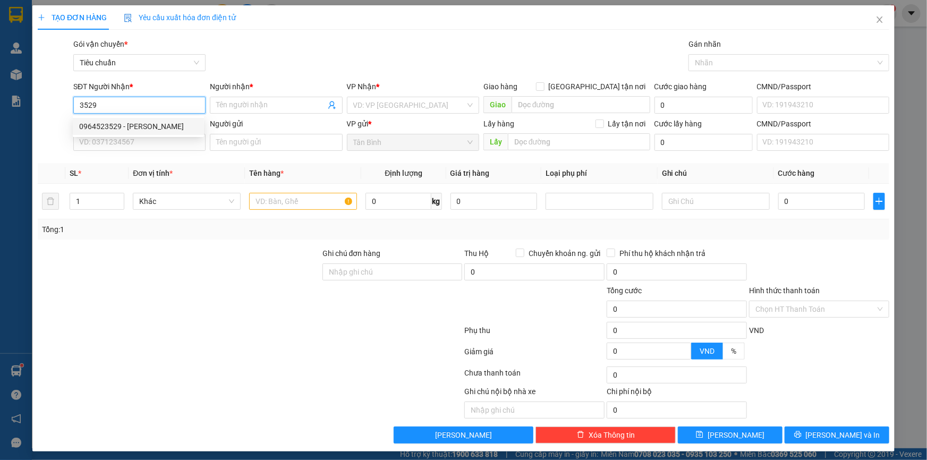
click at [143, 127] on div "0964523529 - [PERSON_NAME]" at bounding box center [138, 127] width 118 height 12
type input "0964523529"
type input "[PERSON_NAME]"
type input "40.000"
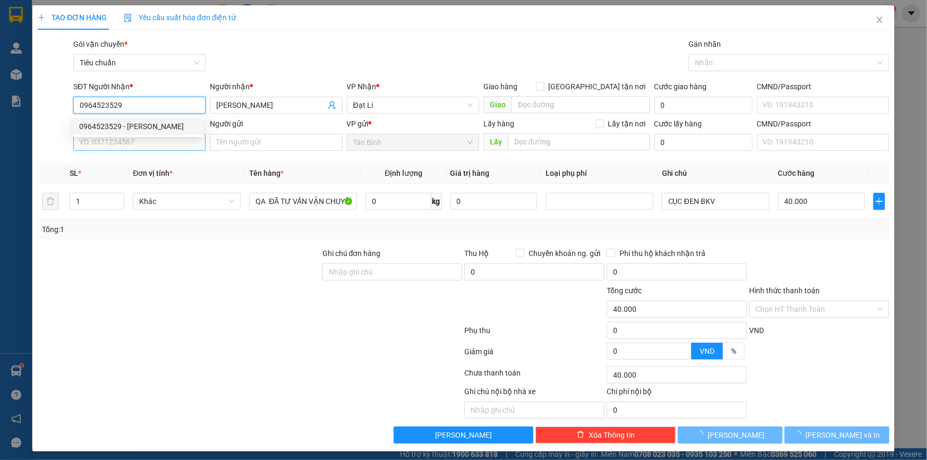
type input "0964523529"
click at [143, 141] on input "SĐT Người Gửi" at bounding box center [139, 142] width 132 height 17
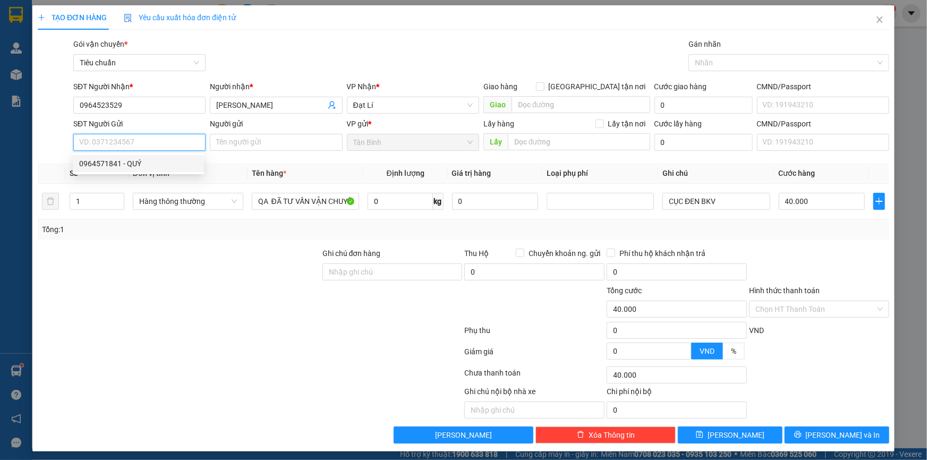
click at [148, 163] on div "0964571841 - QUÝ" at bounding box center [138, 164] width 118 height 12
type input "0964571841"
type input "QUÝ"
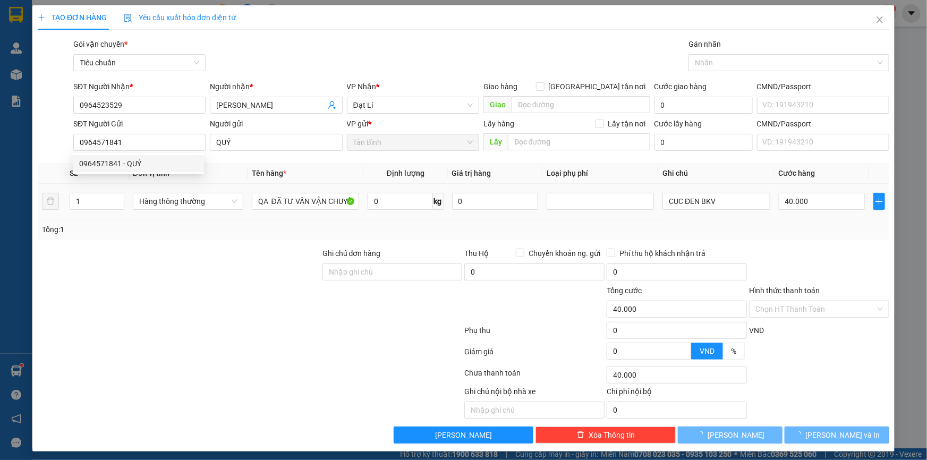
click at [195, 258] on div at bounding box center [179, 266] width 285 height 37
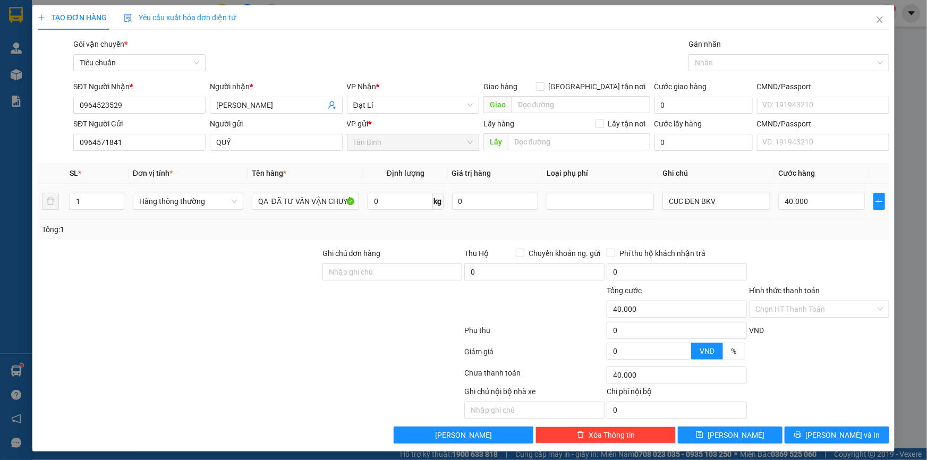
click at [185, 213] on td "Hàng thông thường" at bounding box center [188, 202] width 119 height 36
drag, startPoint x: 181, startPoint y: 191, endPoint x: 180, endPoint y: 201, distance: 10.6
click at [181, 193] on div "Hàng thông thường" at bounding box center [188, 201] width 110 height 21
drag, startPoint x: 180, startPoint y: 201, endPoint x: 180, endPoint y: 208, distance: 6.9
click at [180, 203] on span "Hàng thông thường" at bounding box center [188, 201] width 98 height 16
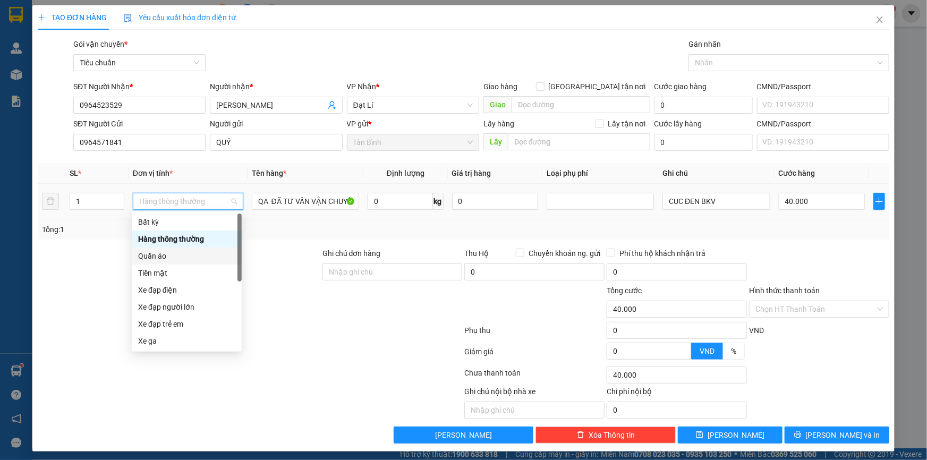
drag, startPoint x: 167, startPoint y: 257, endPoint x: 140, endPoint y: 259, distance: 27.7
click at [165, 258] on div "Quần áo" at bounding box center [186, 256] width 97 height 12
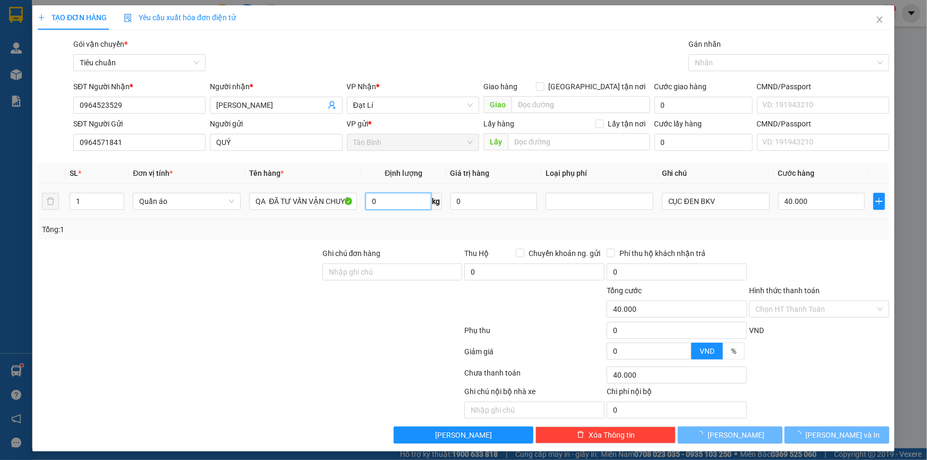
click at [393, 202] on input "0" at bounding box center [397, 201] width 65 height 17
type input "0"
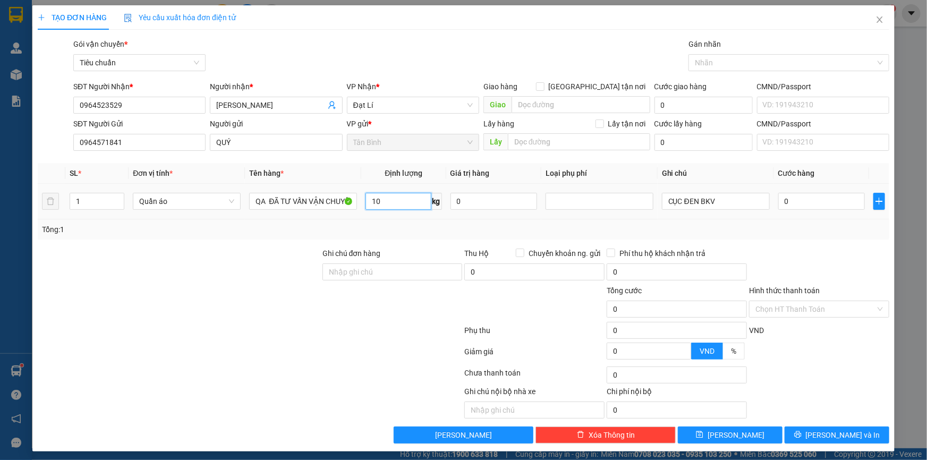
type input "10"
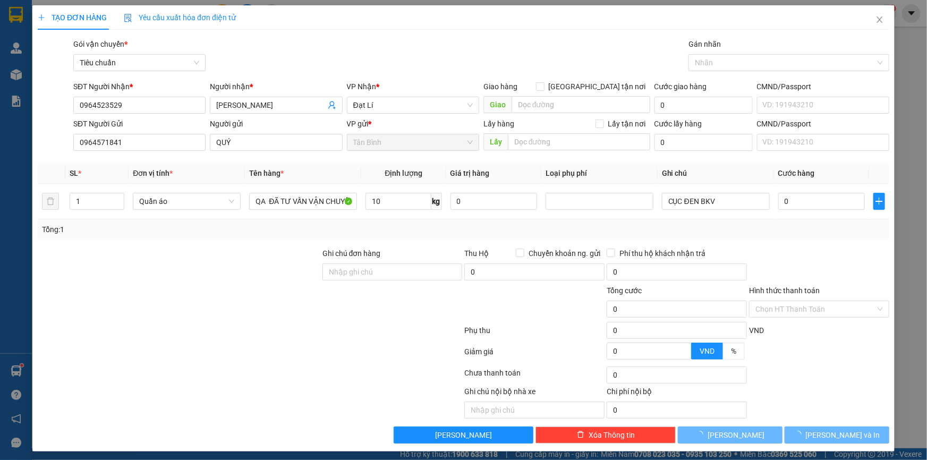
click at [167, 282] on div at bounding box center [179, 266] width 285 height 37
type input "50.000"
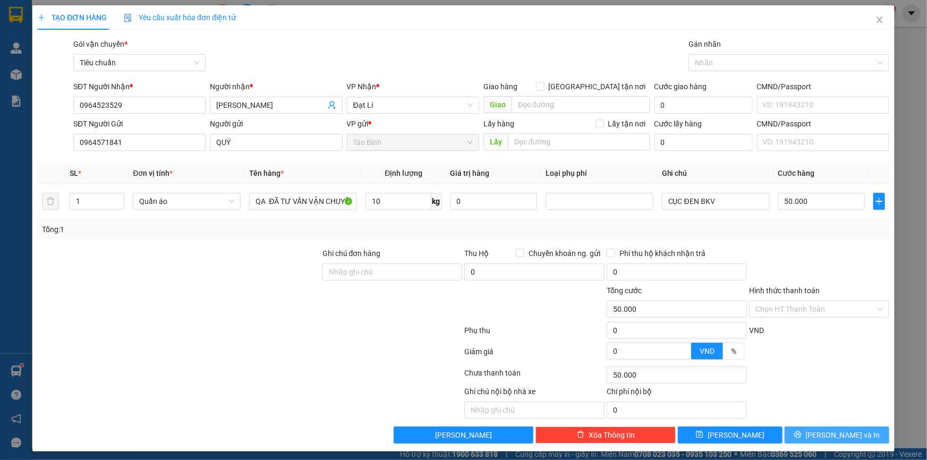
click at [821, 433] on button "[PERSON_NAME] và In" at bounding box center [837, 435] width 105 height 17
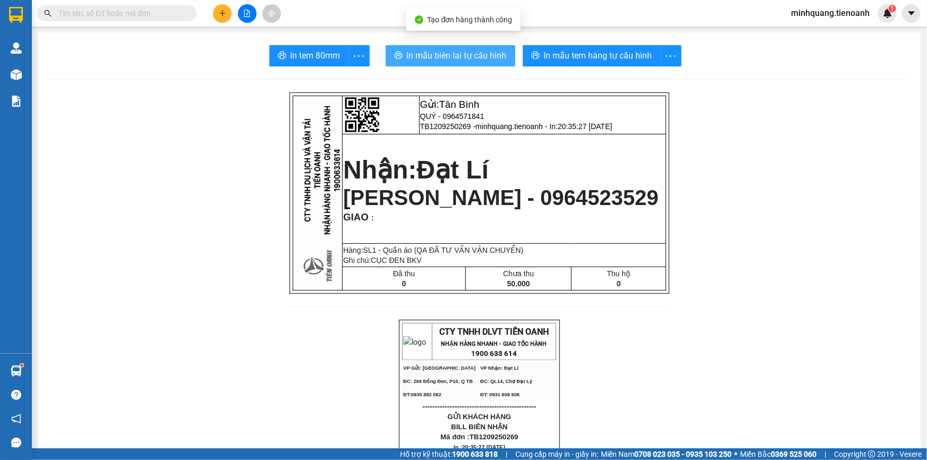
click at [470, 45] on button "In mẫu biên lai tự cấu hình" at bounding box center [451, 55] width 130 height 21
click at [467, 48] on button "In mẫu biên lai tự cấu hình" at bounding box center [451, 55] width 130 height 21
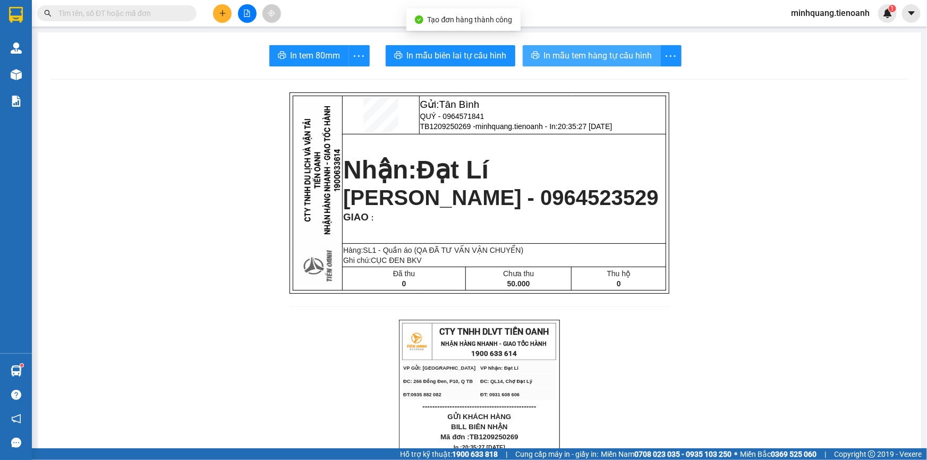
click at [563, 53] on span "In mẫu tem hàng tự cấu hình" at bounding box center [598, 55] width 108 height 13
